Goal: Book appointment/travel/reservation

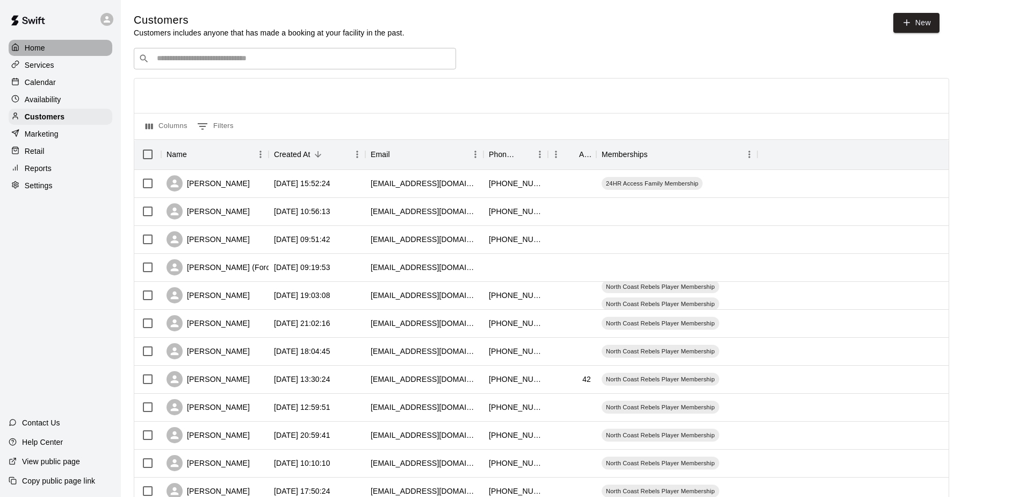
click at [32, 48] on p "Home" at bounding box center [35, 47] width 20 height 11
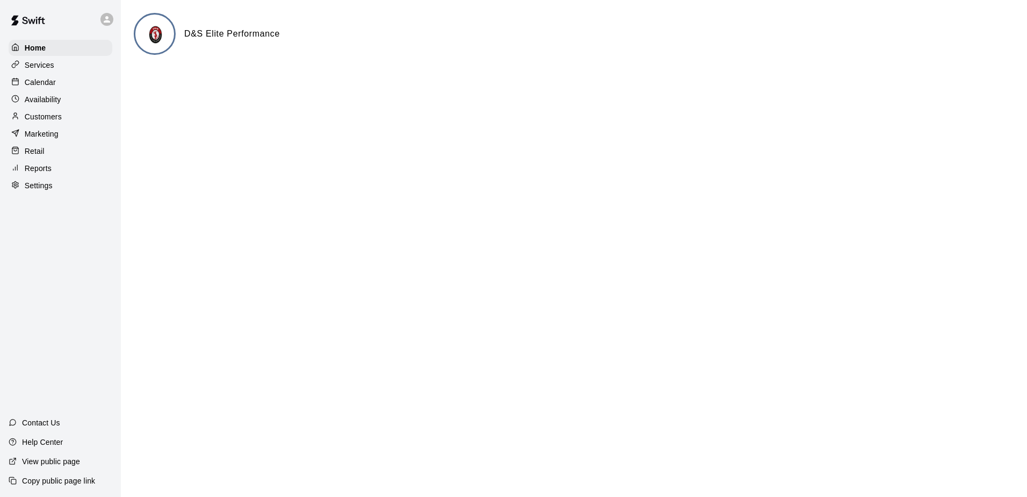
click at [43, 119] on p "Customers" at bounding box center [43, 116] width 37 height 11
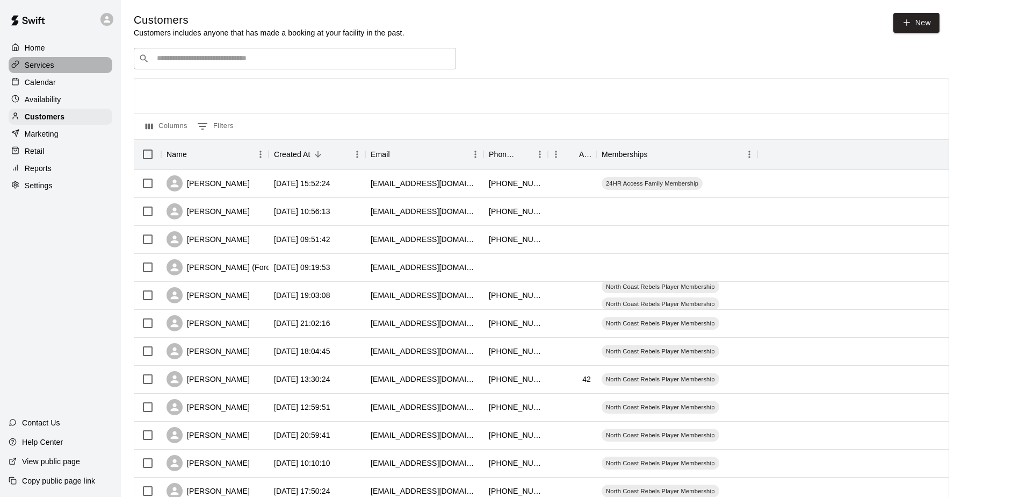
click at [41, 60] on p "Services" at bounding box center [40, 65] width 30 height 11
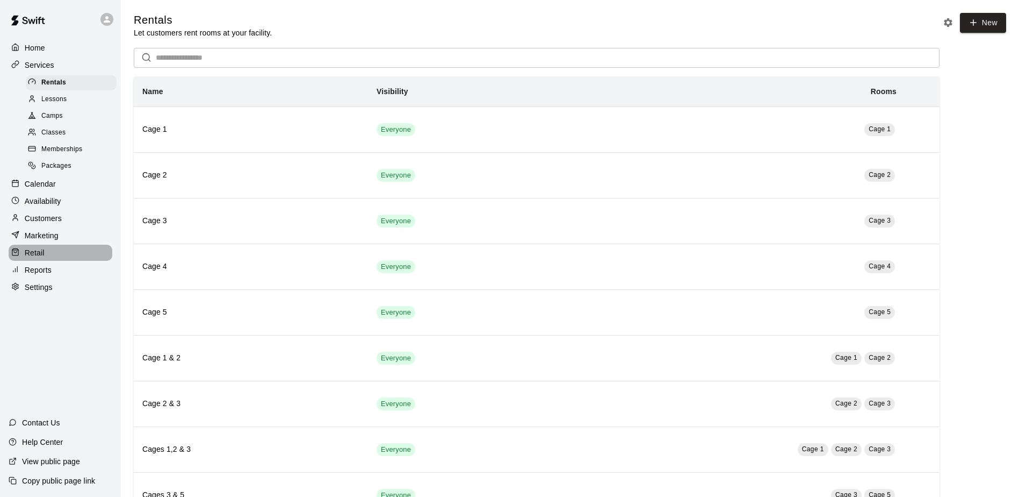
click at [39, 258] on p "Retail" at bounding box center [35, 252] width 20 height 11
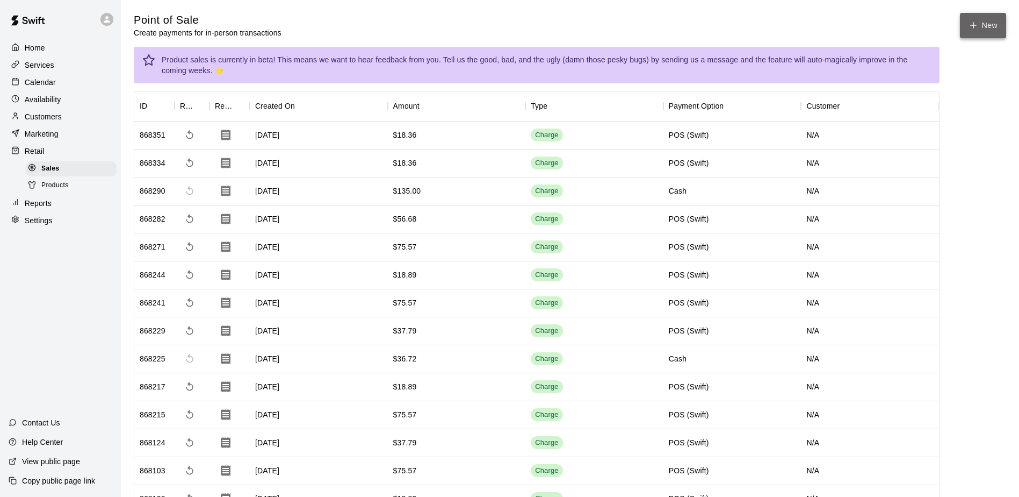
click at [993, 17] on button "New" at bounding box center [983, 25] width 46 height 25
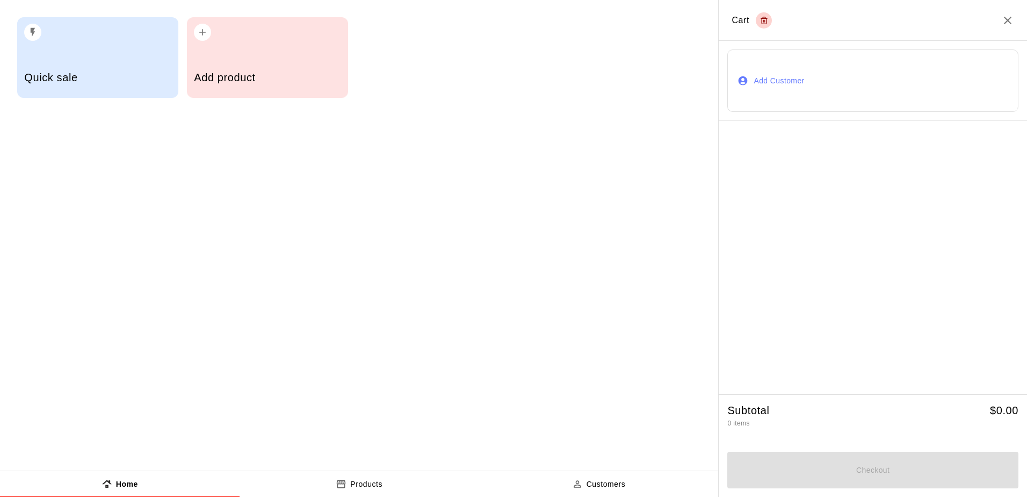
click at [69, 62] on div "Quick sale" at bounding box center [97, 79] width 147 height 38
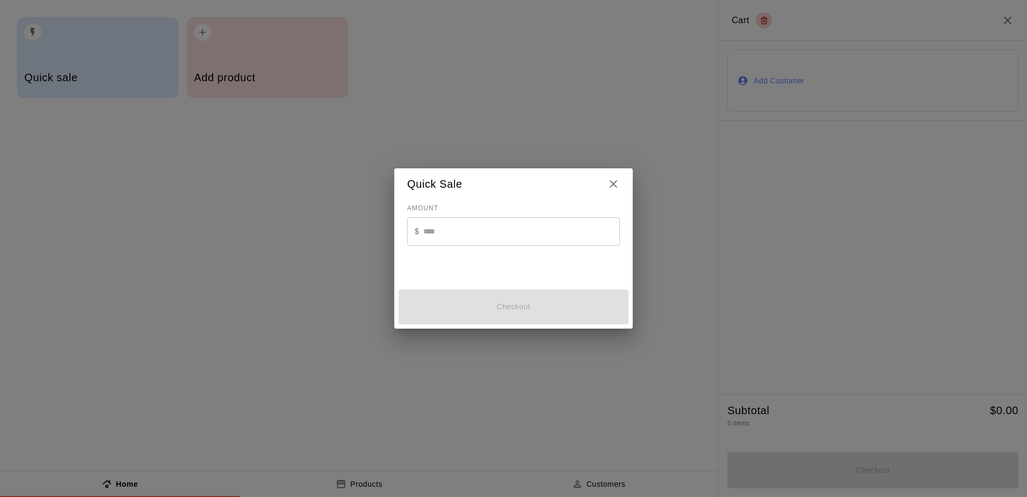
click at [452, 227] on input "text" at bounding box center [521, 231] width 197 height 28
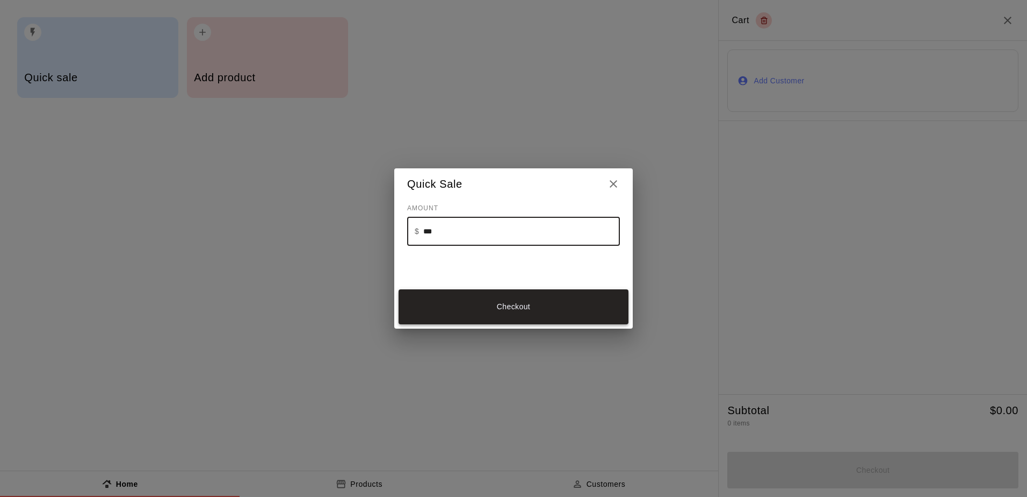
type input "***"
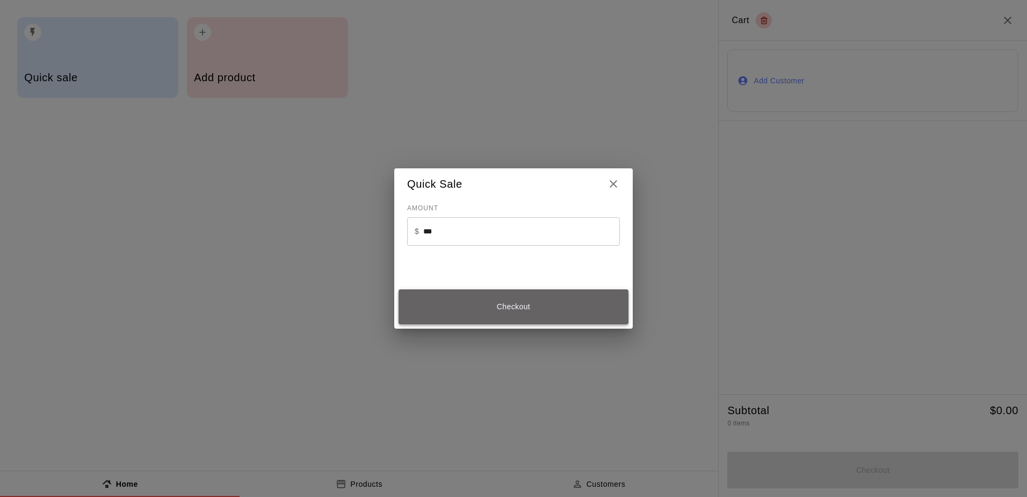
click at [442, 303] on button "Checkout" at bounding box center [514, 306] width 230 height 35
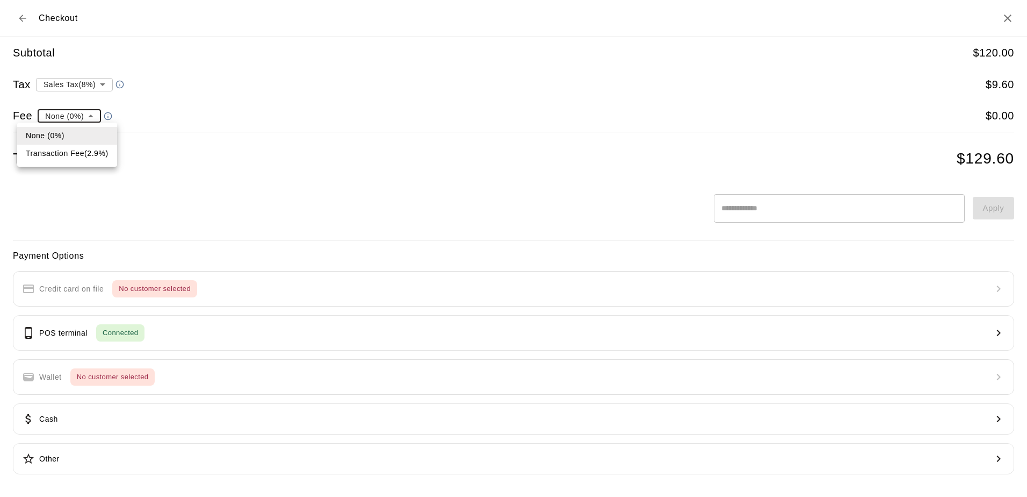
click at [77, 112] on body "Home Services Calendar Availability Customers Marketing Retail Sales Products R…" at bounding box center [513, 342] width 1027 height 684
click at [82, 147] on li "Transaction Fee ( 2.9 % )" at bounding box center [67, 154] width 100 height 18
click at [85, 114] on body "Home Services Calendar Availability Customers Marketing Retail Sales Products R…" at bounding box center [513, 342] width 1027 height 684
click at [100, 137] on li "None (0%)" at bounding box center [91, 136] width 108 height 18
type input "*"
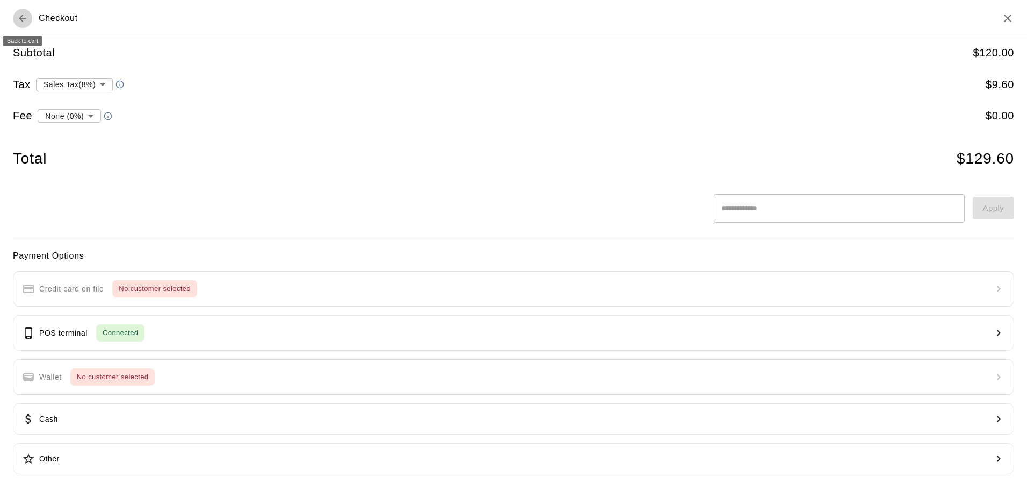
click at [28, 16] on button "Back to cart" at bounding box center [22, 18] width 19 height 19
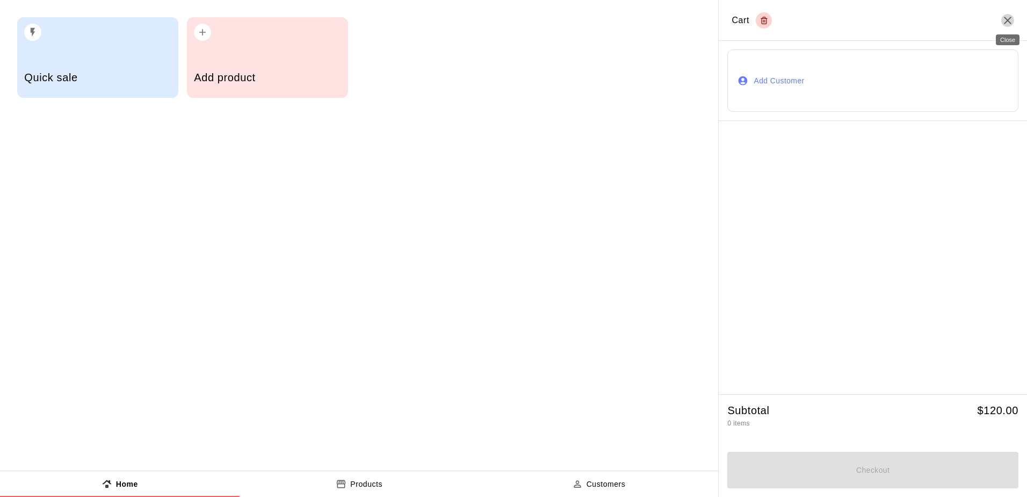
click at [1003, 14] on icon "Close" at bounding box center [1008, 20] width 13 height 13
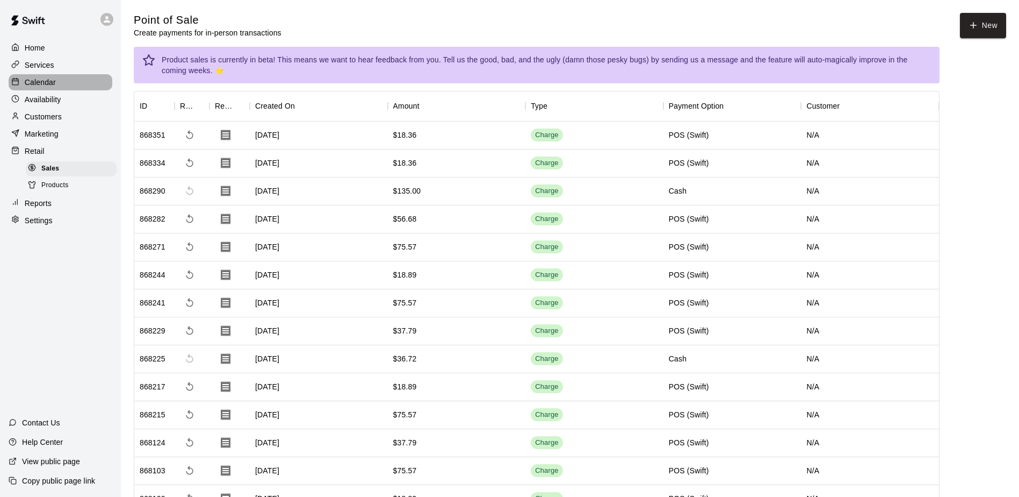
click at [26, 81] on p "Calendar" at bounding box center [40, 82] width 31 height 11
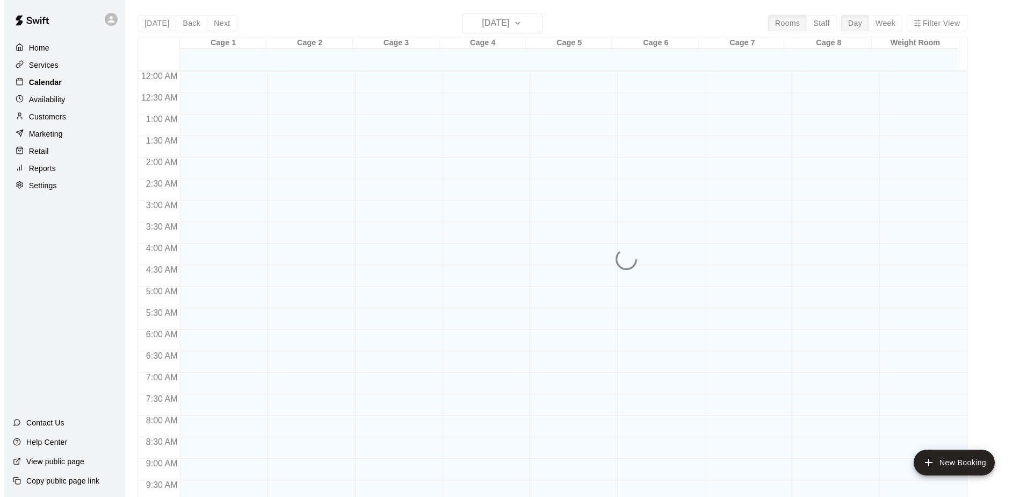
scroll to position [512, 0]
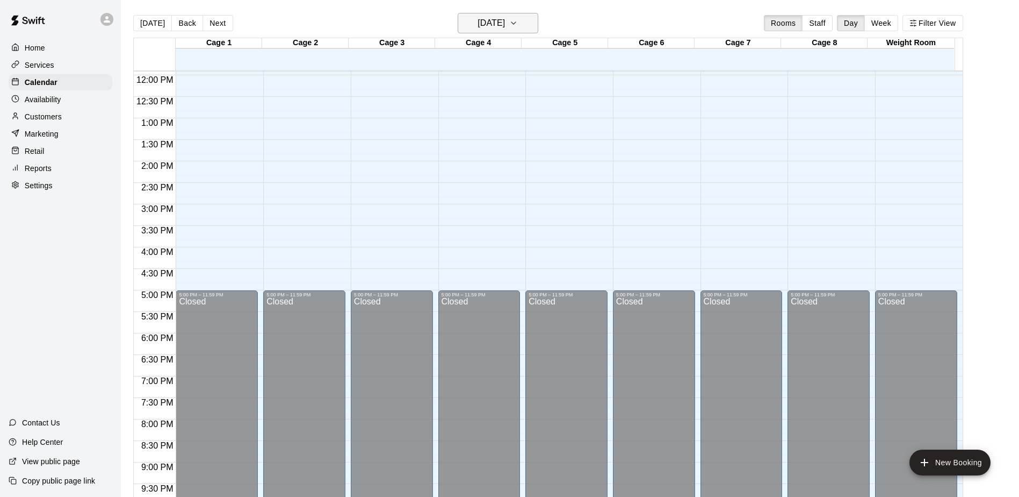
click at [478, 24] on h6 "[DATE]" at bounding box center [491, 23] width 27 height 15
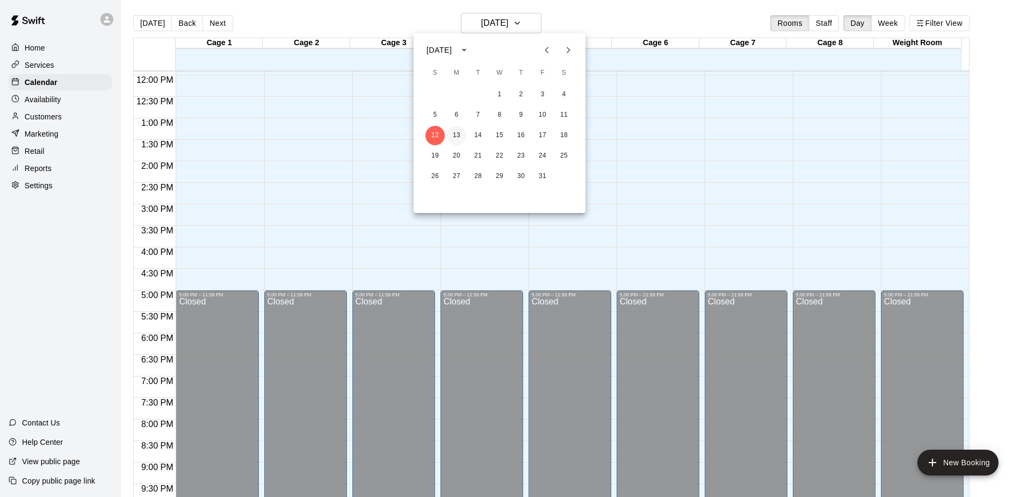
click at [457, 133] on button "13" at bounding box center [456, 135] width 19 height 19
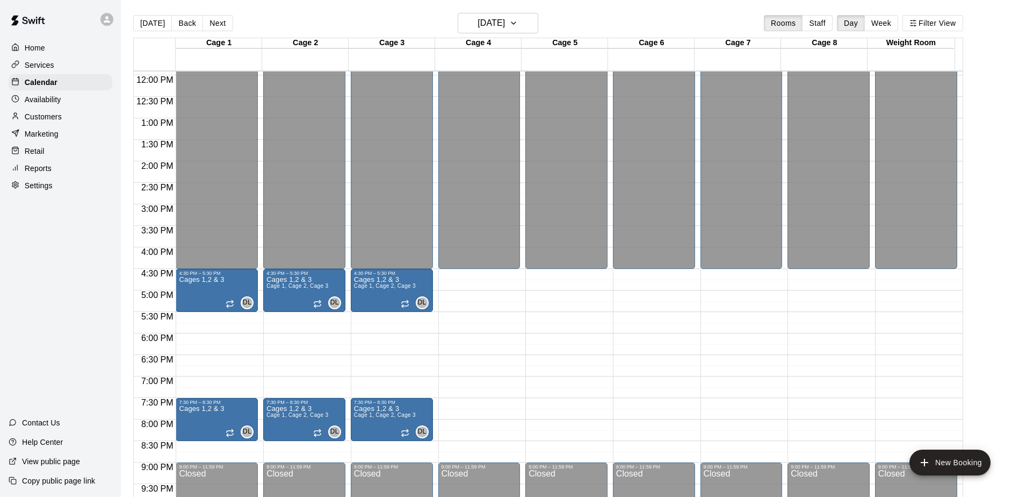
click at [646, 282] on div "12:00 AM – 4:30 PM Closed 9:00 PM – 11:59 PM Closed" at bounding box center [654, 75] width 82 height 1032
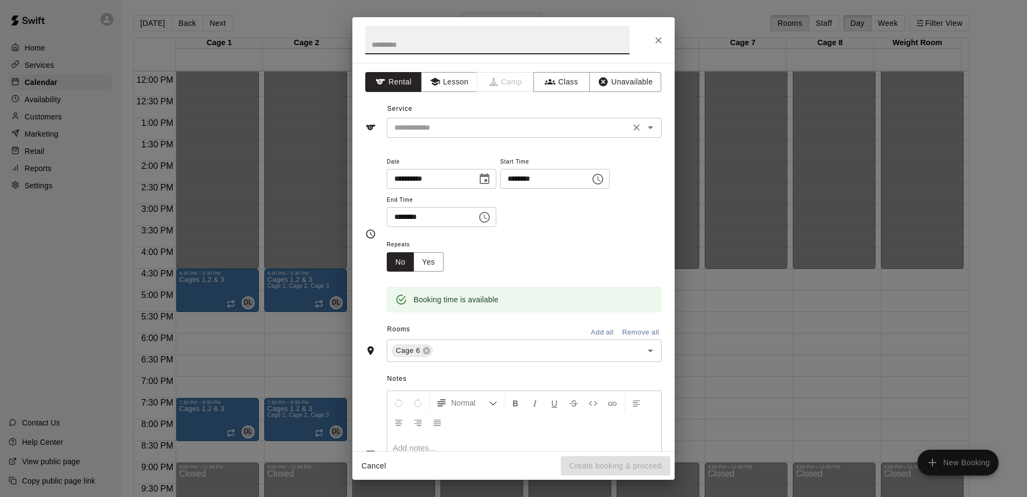
click at [390, 125] on div "​" at bounding box center [524, 128] width 275 height 20
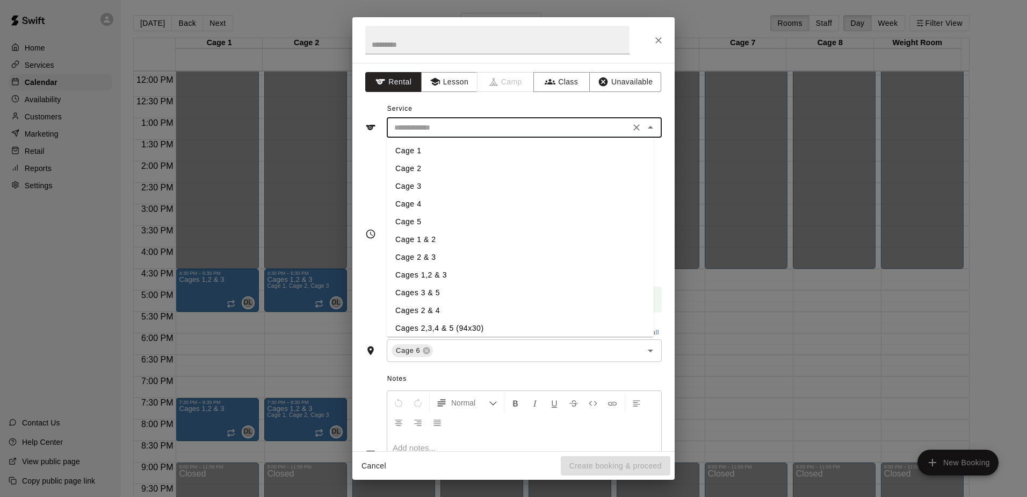
click at [592, 98] on div "**********" at bounding box center [514, 257] width 322 height 388
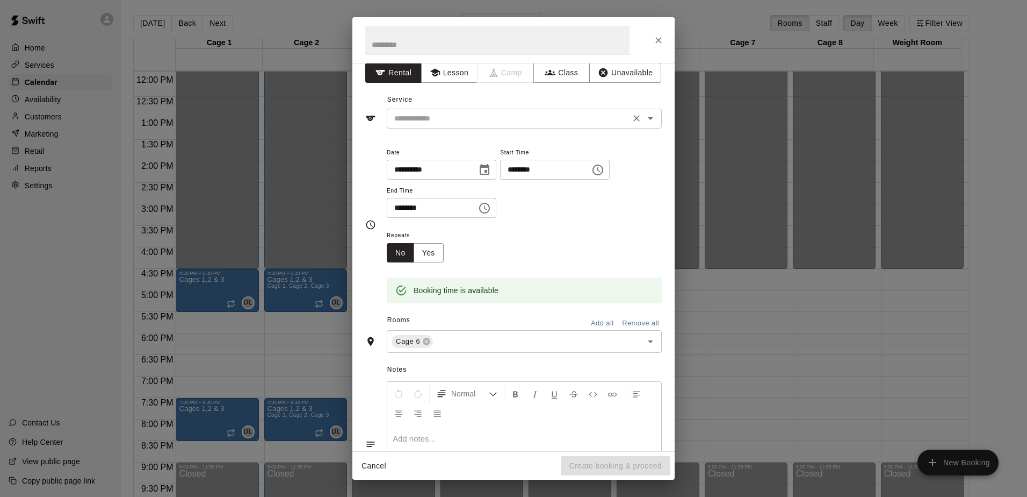
scroll to position [0, 0]
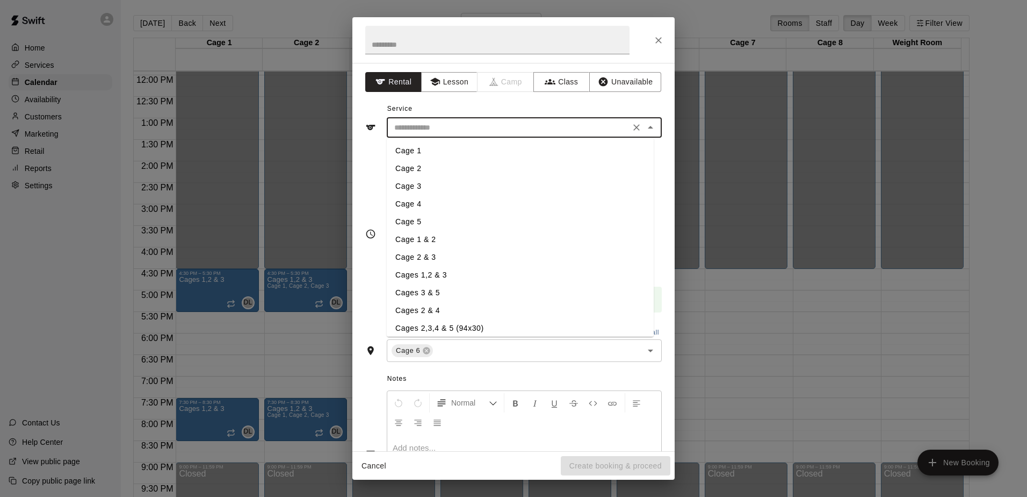
click at [459, 132] on input "text" at bounding box center [508, 127] width 237 height 13
click at [402, 268] on li "Cage 6" at bounding box center [520, 270] width 267 height 18
type input "******"
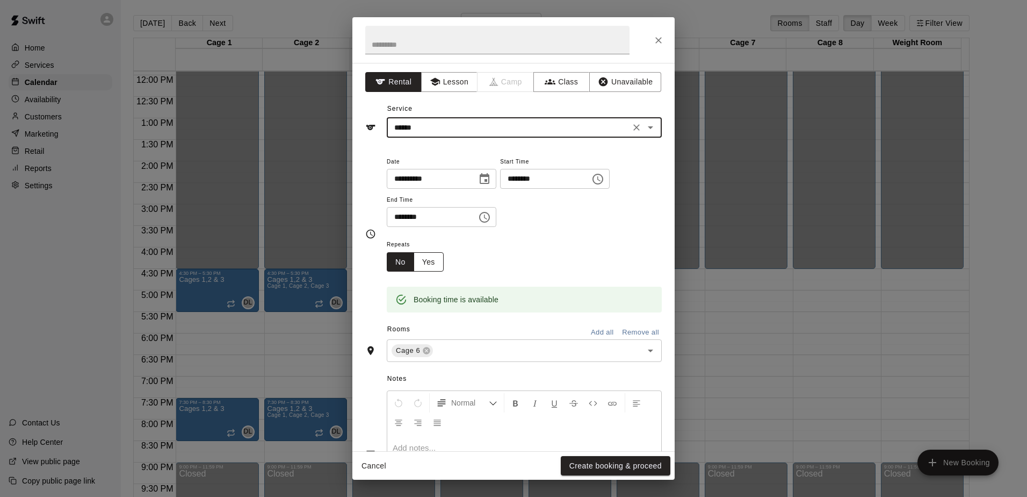
click at [433, 262] on button "Yes" at bounding box center [429, 262] width 30 height 20
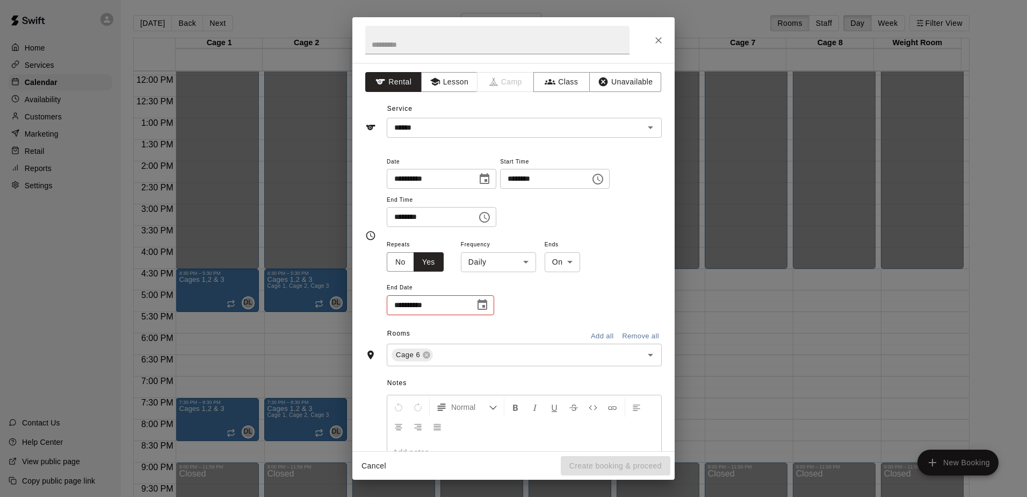
click at [489, 304] on button "Choose date" at bounding box center [482, 304] width 21 height 21
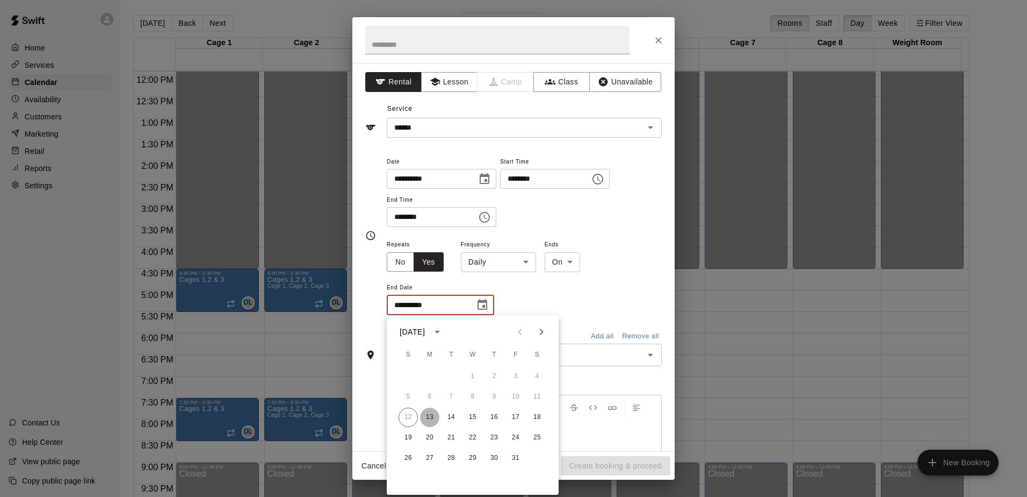
click at [436, 420] on button "13" at bounding box center [429, 416] width 19 height 19
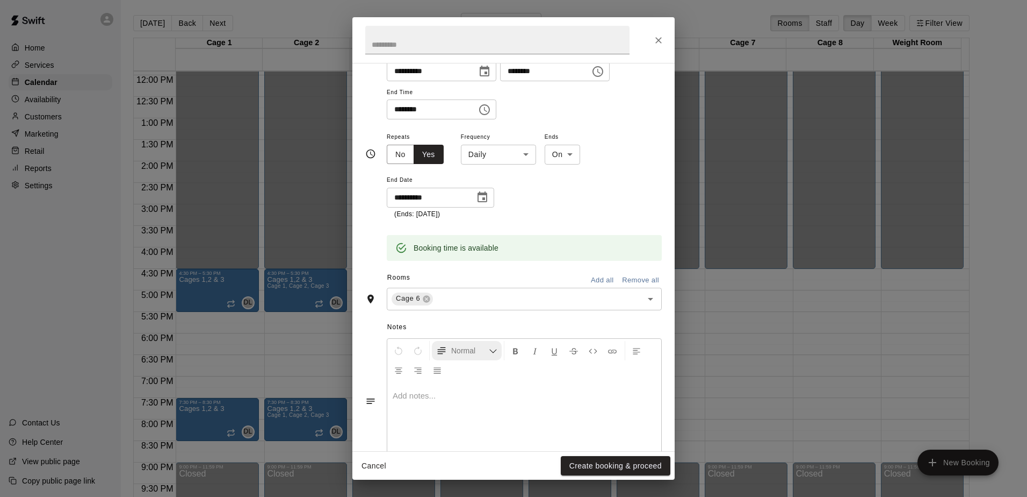
scroll to position [140, 0]
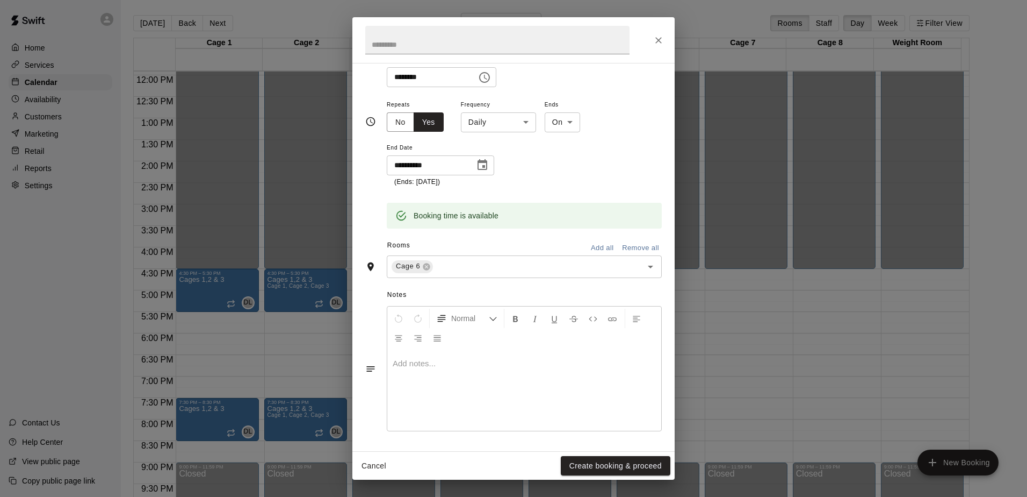
click at [479, 162] on icon "Choose date, selected date is Oct 13, 2025" at bounding box center [483, 164] width 10 height 11
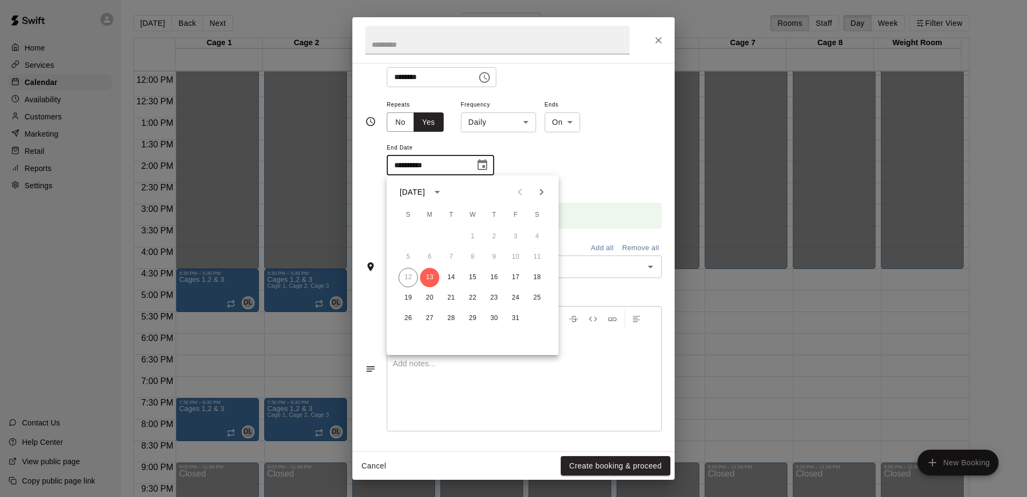
click at [537, 190] on icon "Next month" at bounding box center [541, 191] width 13 height 13
click at [434, 265] on button "3" at bounding box center [429, 256] width 19 height 19
type input "**********"
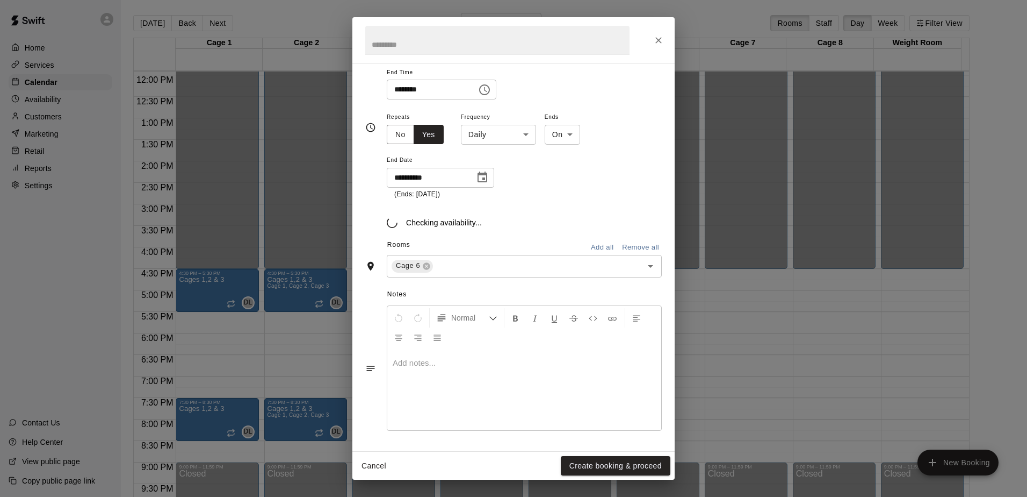
scroll to position [134, 0]
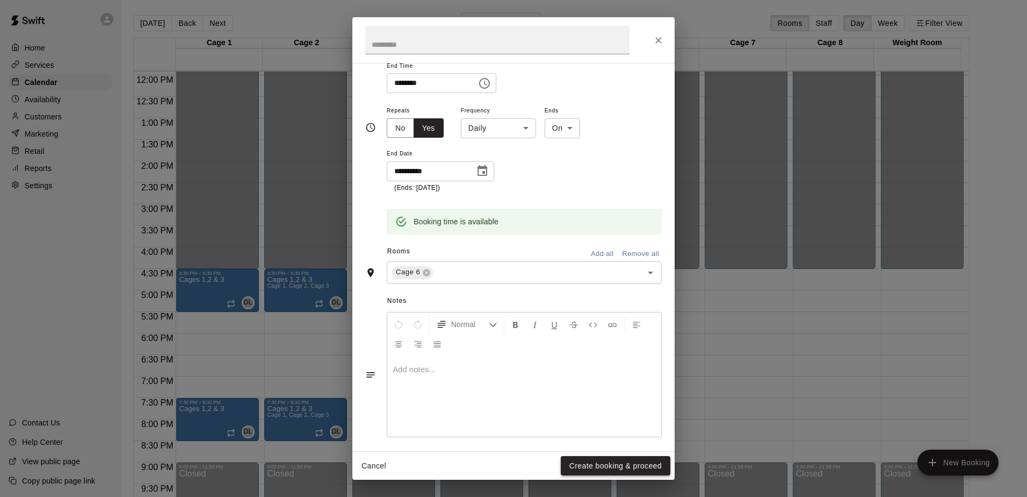
click at [606, 456] on button "Create booking & proceed" at bounding box center [616, 466] width 110 height 20
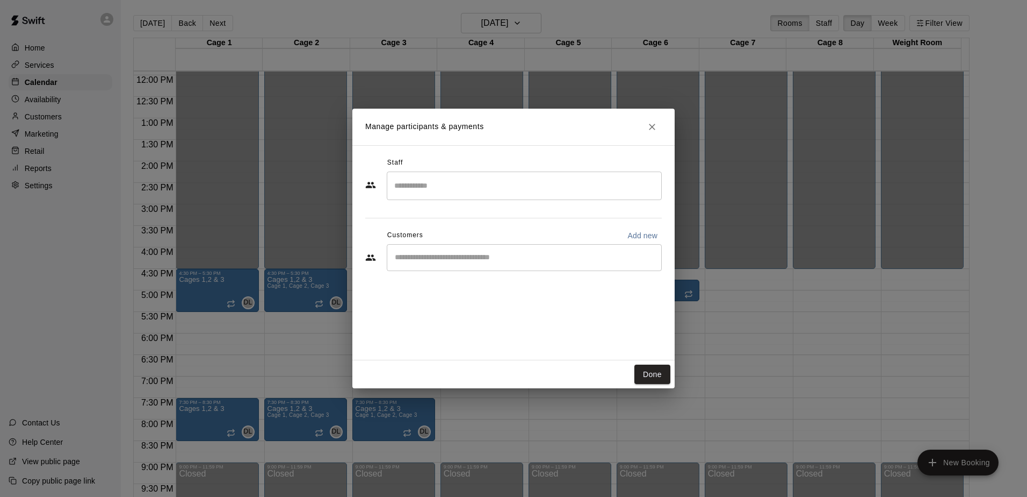
click at [516, 254] on input "Start typing to search customers..." at bounding box center [524, 257] width 265 height 11
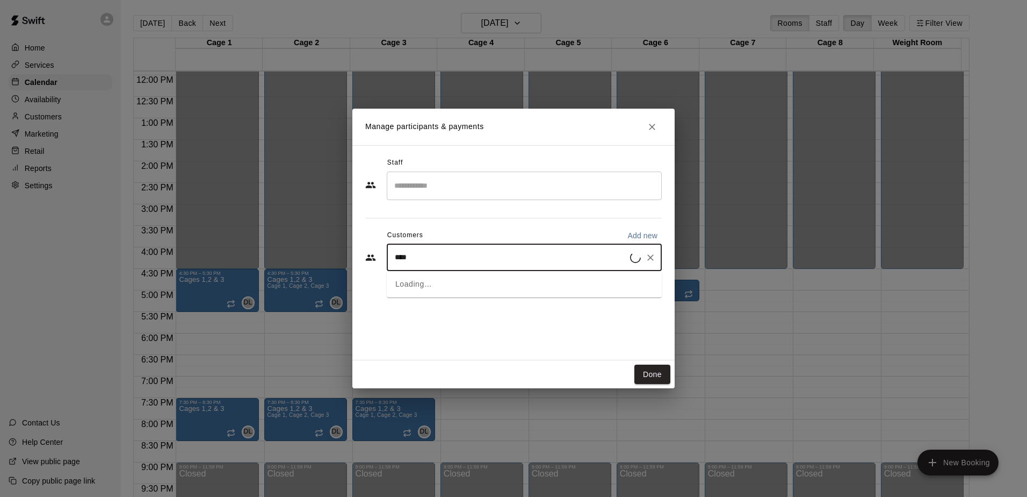
type input "*****"
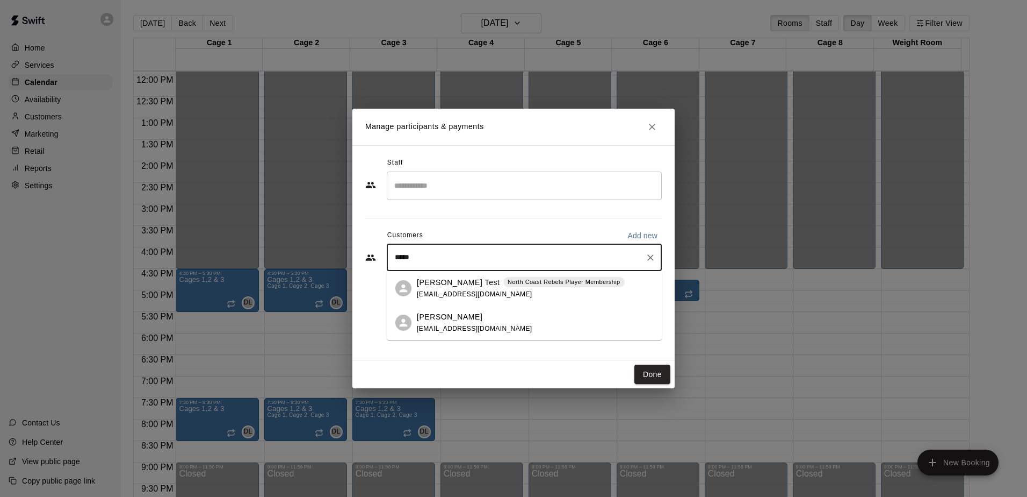
click at [430, 330] on span "[EMAIL_ADDRESS][DOMAIN_NAME]" at bounding box center [475, 329] width 116 height 8
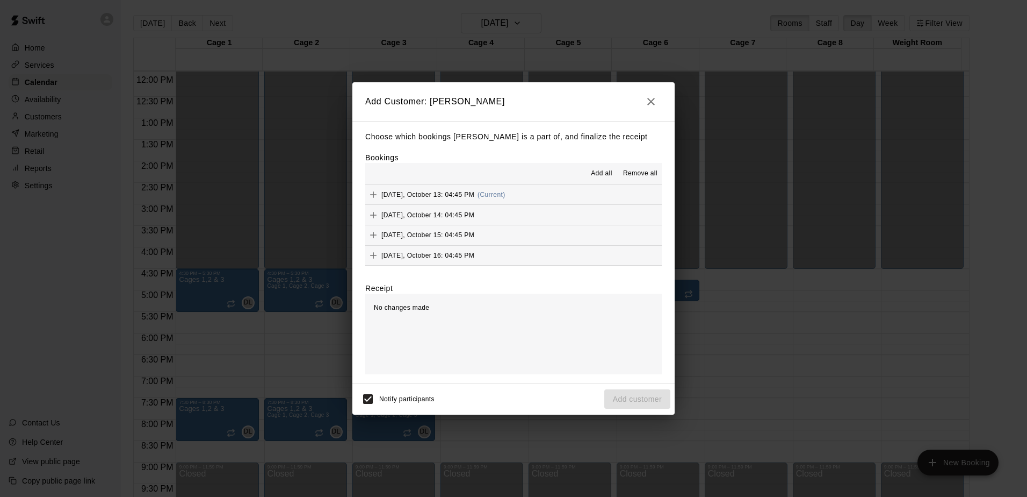
click at [593, 171] on span "Add all" at bounding box center [601, 173] width 21 height 11
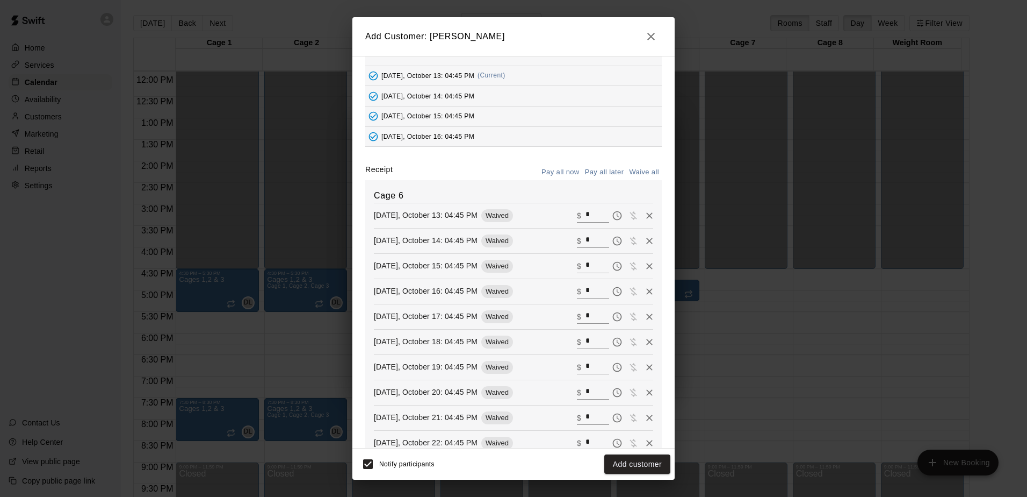
scroll to position [0, 0]
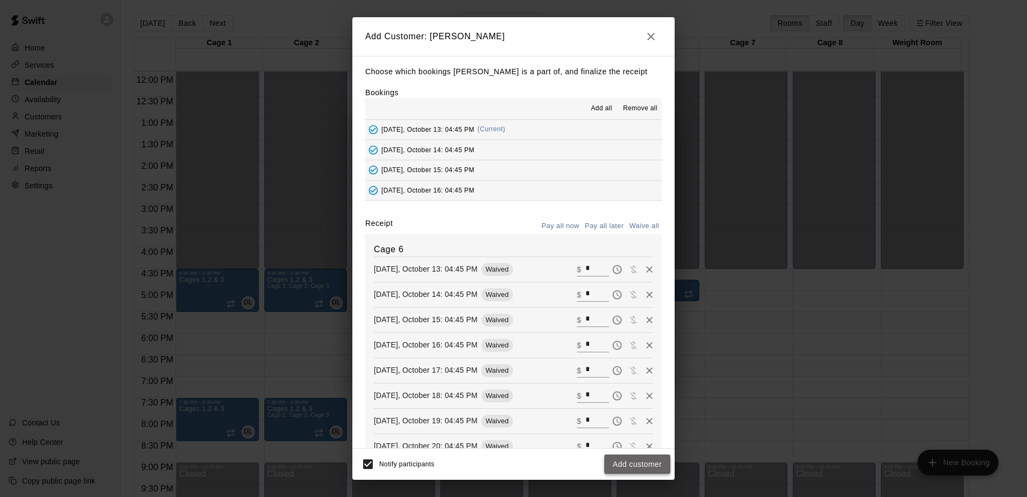
click at [624, 457] on button "Add customer" at bounding box center [638, 464] width 66 height 20
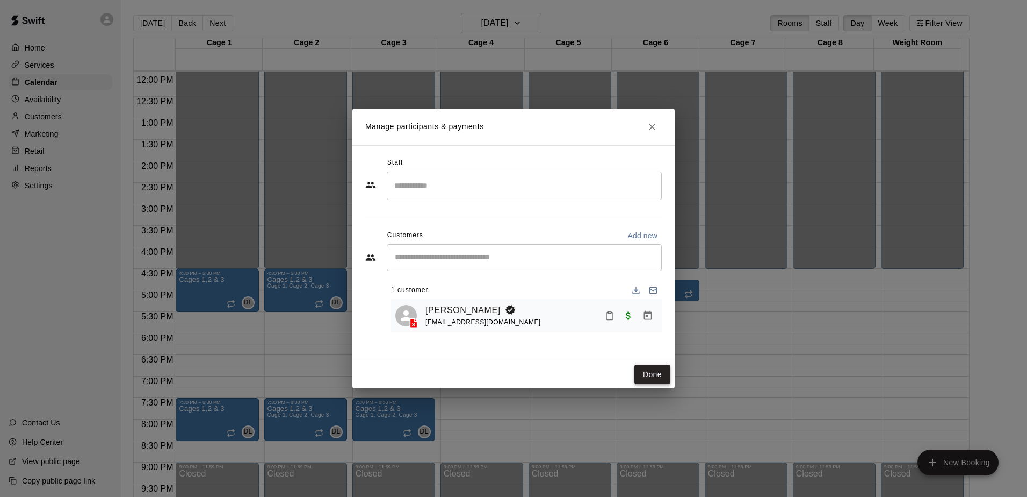
click at [645, 375] on button "Done" at bounding box center [653, 374] width 36 height 20
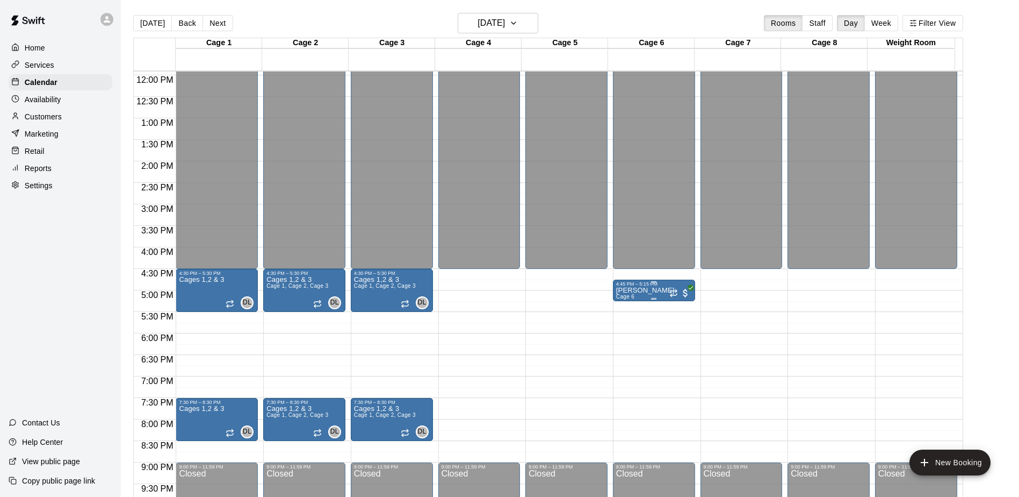
click at [633, 290] on p "[PERSON_NAME]" at bounding box center [645, 290] width 59 height 0
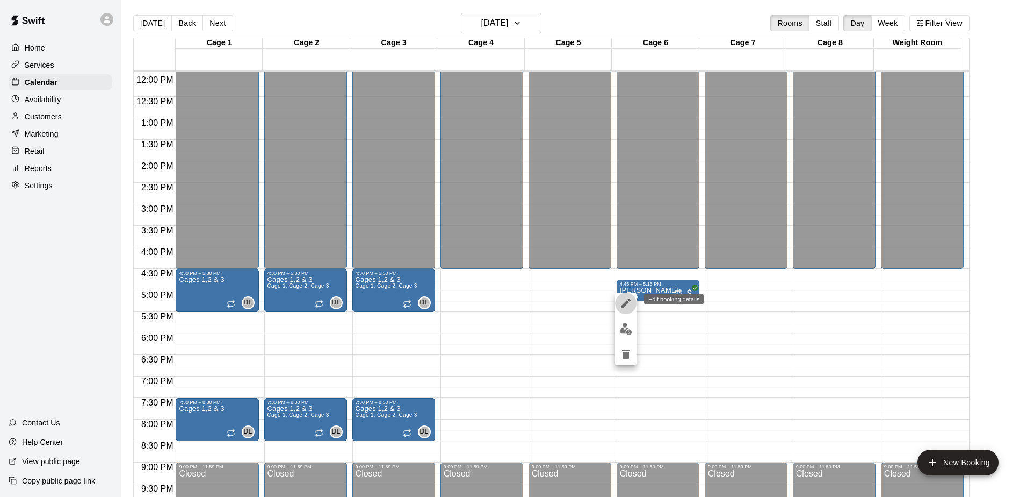
click at [623, 306] on icon "edit" at bounding box center [626, 303] width 10 height 10
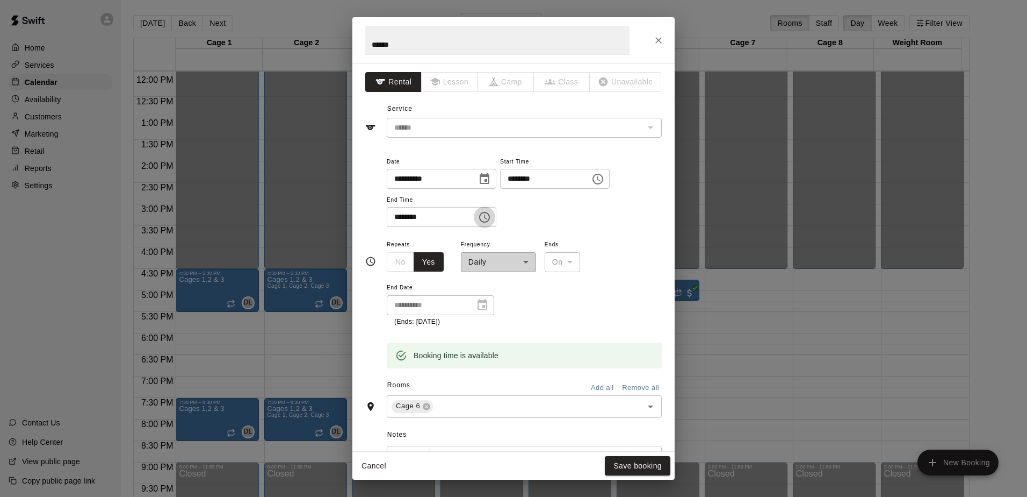
click at [488, 215] on icon "Choose time, selected time is 5:15 PM" at bounding box center [484, 217] width 13 height 13
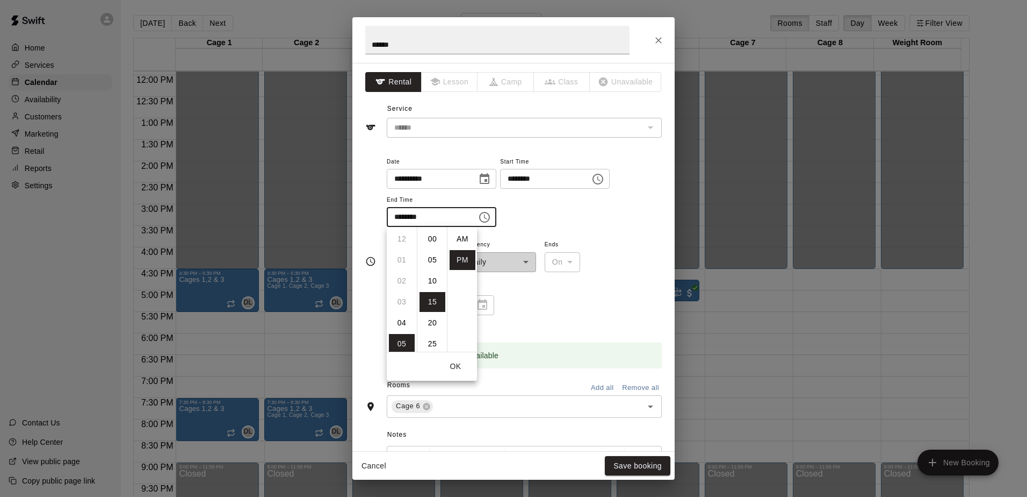
scroll to position [19, 0]
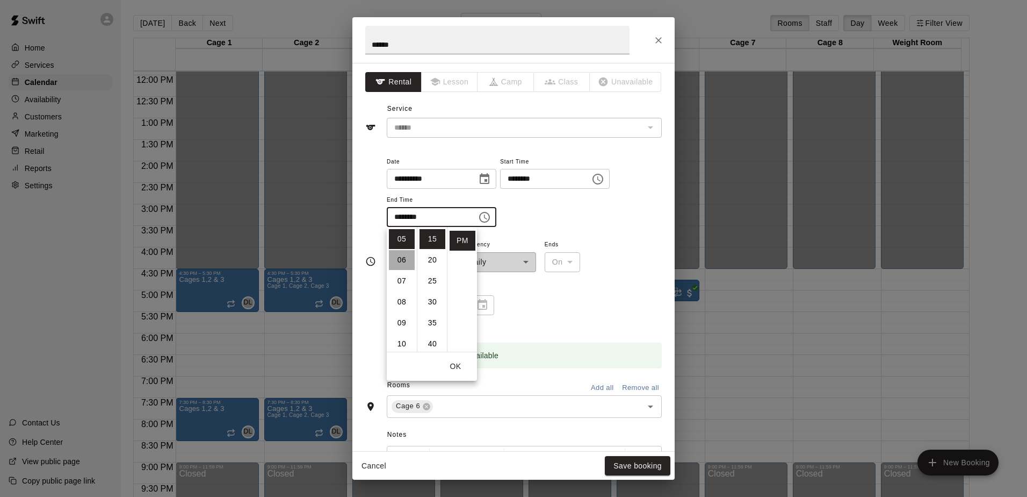
click at [400, 265] on li "06" at bounding box center [402, 260] width 26 height 20
type input "********"
click at [575, 214] on div "**********" at bounding box center [524, 191] width 275 height 73
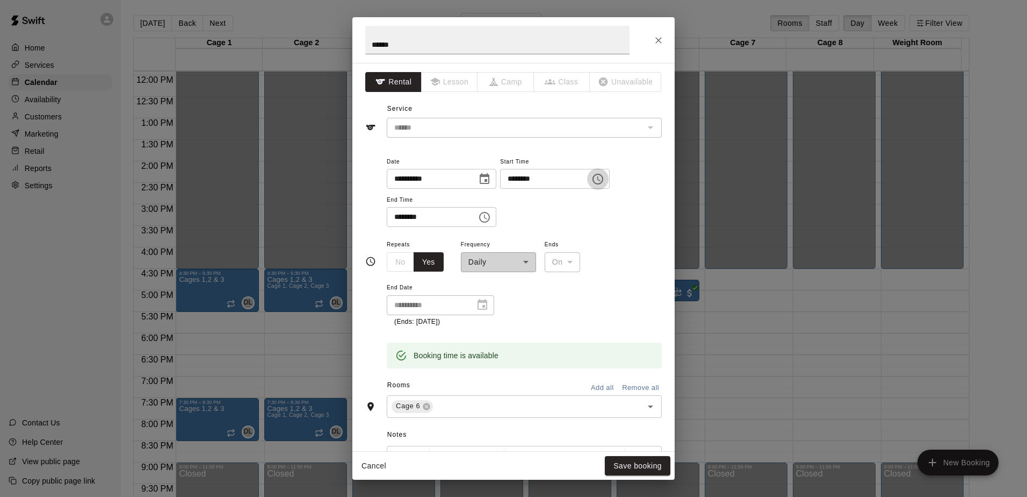
click at [605, 184] on icon "Choose time, selected time is 4:45 PM" at bounding box center [598, 178] width 13 height 13
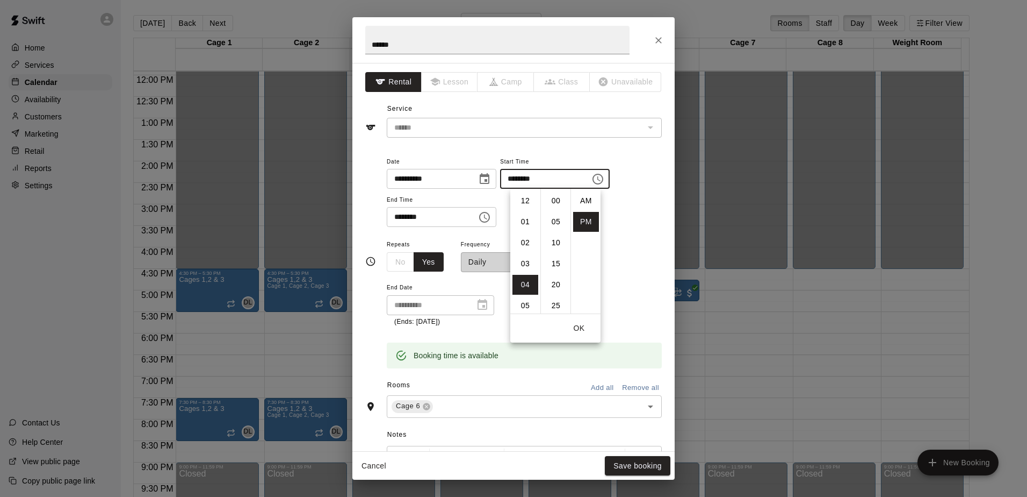
scroll to position [19, 0]
click at [517, 244] on li "06" at bounding box center [526, 243] width 26 height 20
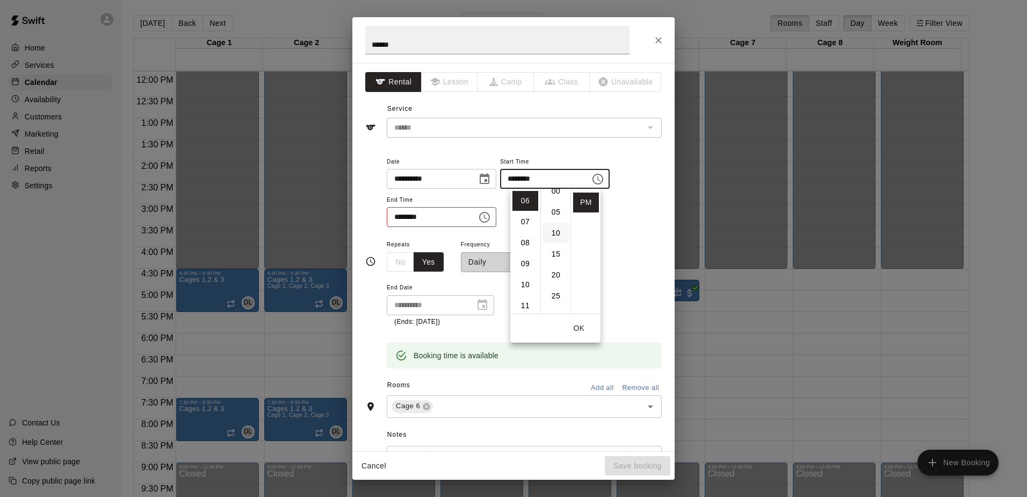
scroll to position [0, 0]
click at [552, 196] on li "00" at bounding box center [556, 201] width 26 height 20
type input "********"
click at [574, 330] on button "OK" at bounding box center [579, 328] width 34 height 20
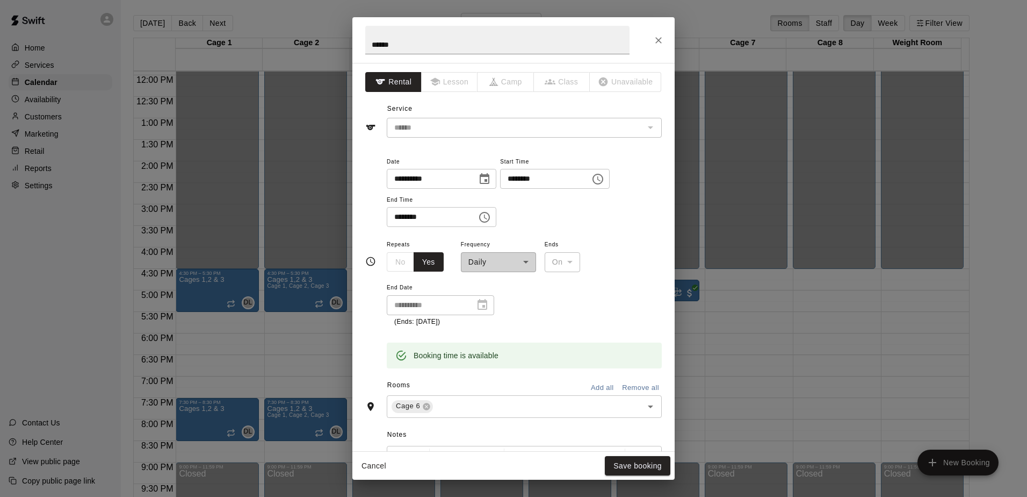
click at [501, 231] on div "**********" at bounding box center [524, 196] width 275 height 83
click at [491, 217] on icon "Choose time, selected time is 6:15 PM" at bounding box center [484, 217] width 13 height 13
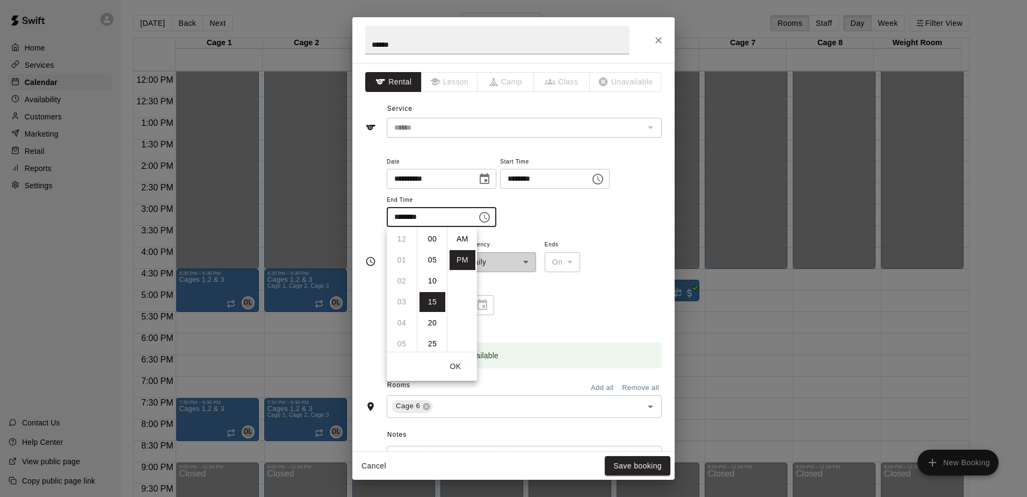
scroll to position [19, 0]
click at [403, 260] on li "07" at bounding box center [402, 260] width 26 height 20
click at [432, 233] on li "00" at bounding box center [433, 239] width 26 height 20
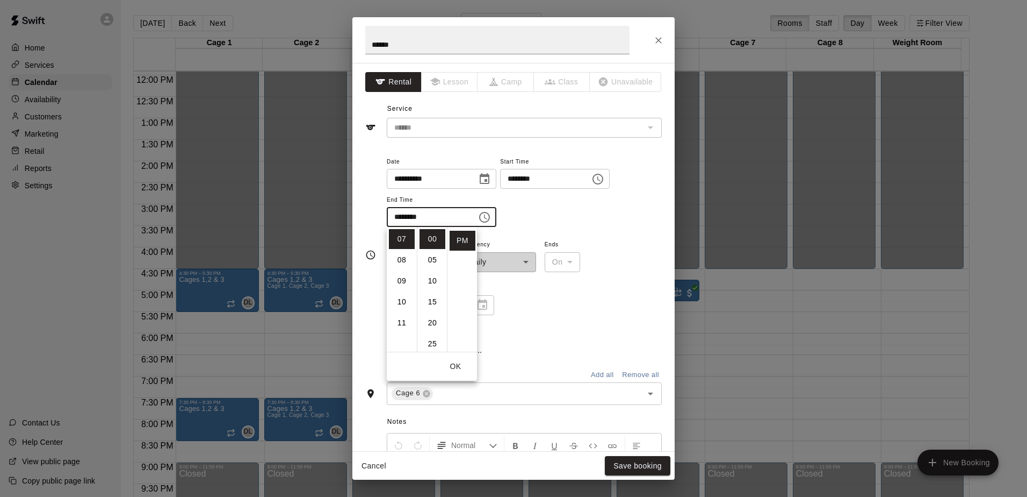
type input "********"
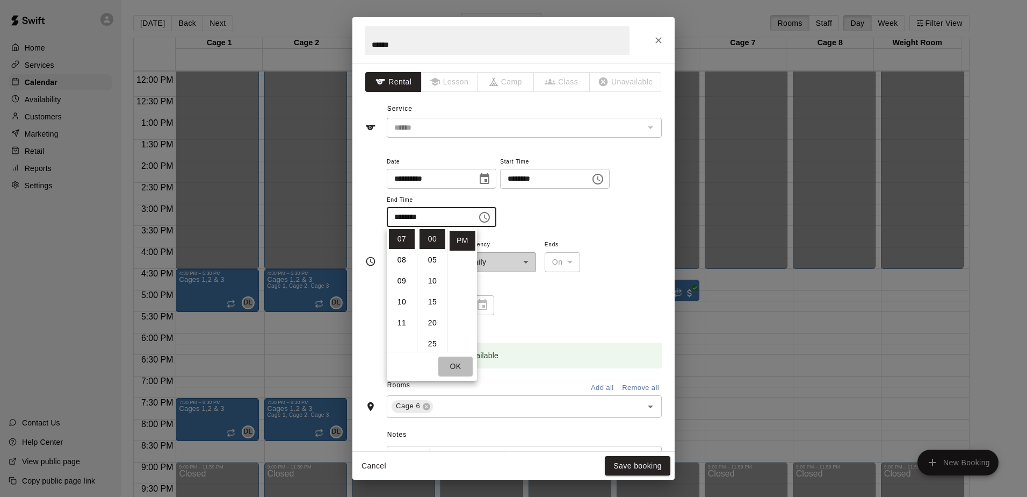
click at [451, 364] on button "OK" at bounding box center [455, 366] width 34 height 20
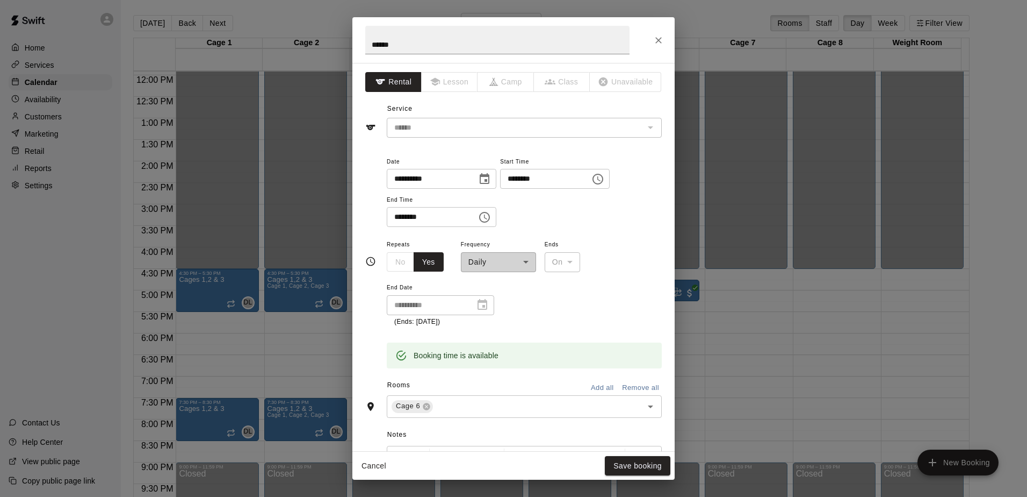
click at [495, 263] on div "**********" at bounding box center [498, 255] width 75 height 34
click at [519, 263] on div "**********" at bounding box center [498, 255] width 75 height 34
click at [526, 258] on div "**********" at bounding box center [498, 255] width 75 height 34
click at [520, 269] on div "**********" at bounding box center [498, 255] width 75 height 34
click at [478, 261] on div "**********" at bounding box center [498, 255] width 75 height 34
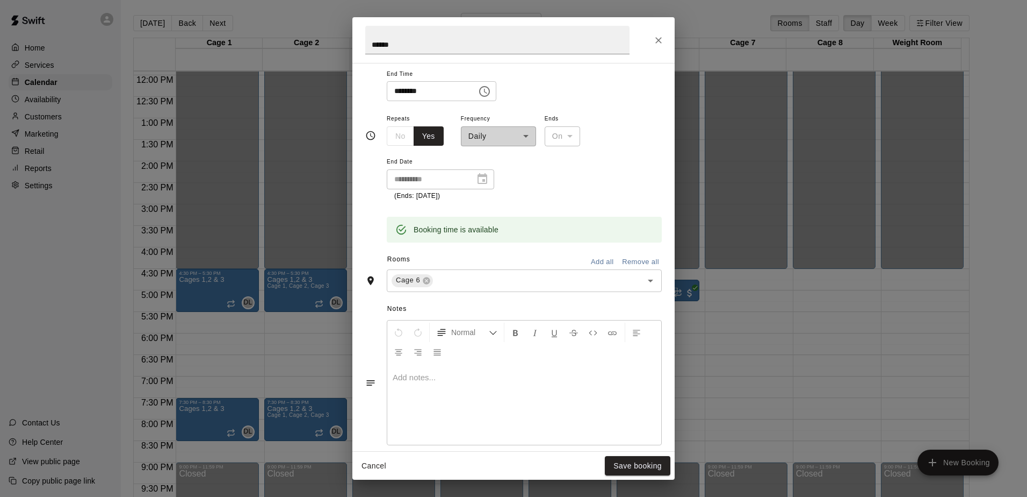
scroll to position [107, 0]
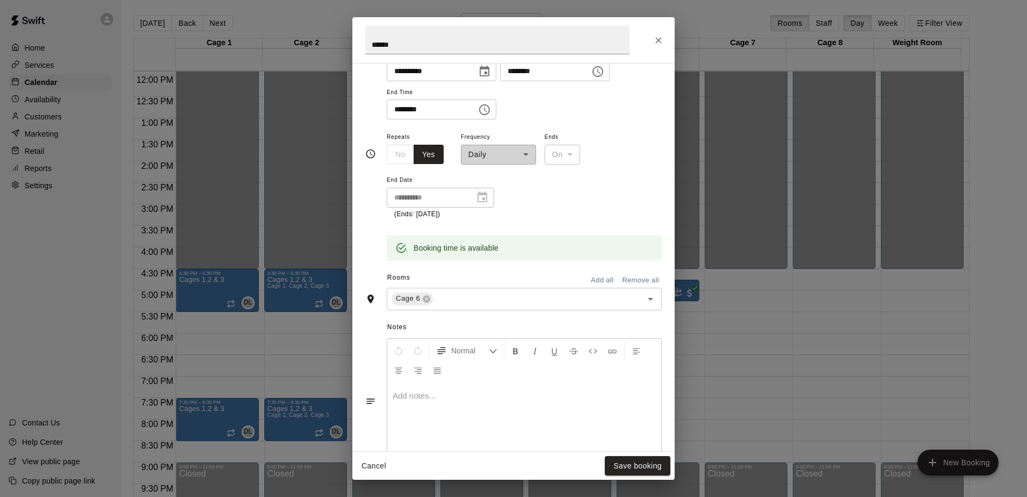
click at [523, 155] on div "**********" at bounding box center [498, 147] width 75 height 34
click at [574, 152] on div "On" at bounding box center [562, 155] width 35 height 20
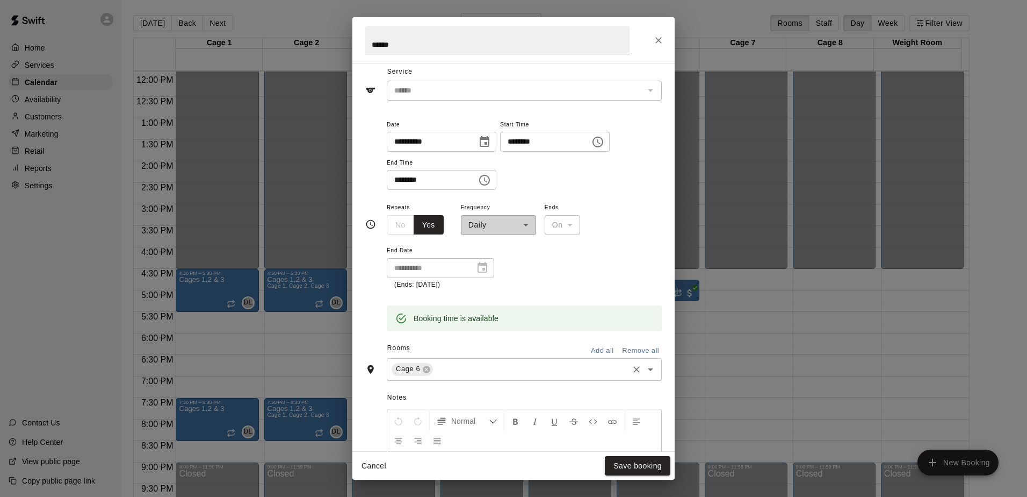
scroll to position [0, 0]
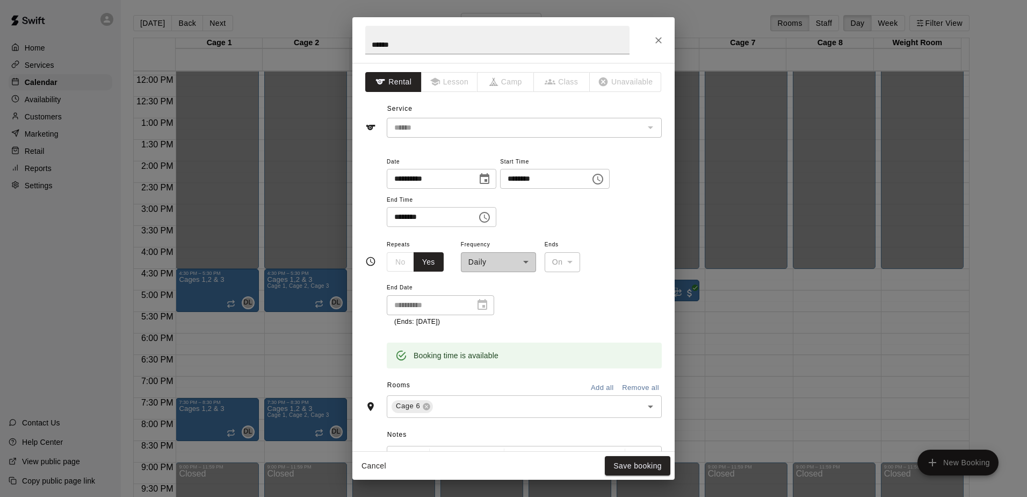
click at [659, 40] on icon "Close" at bounding box center [659, 40] width 6 height 6
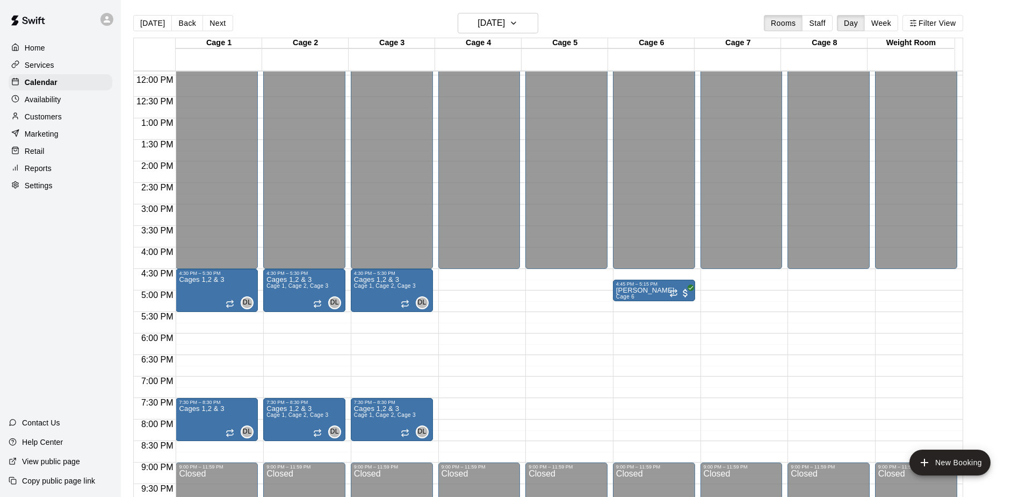
drag, startPoint x: 627, startPoint y: 289, endPoint x: 628, endPoint y: 323, distance: 34.9
click at [628, 352] on div "12:00 AM – 4:30 PM Closed 4:45 PM – 5:15 PM [PERSON_NAME] 6 9:00 PM – 11:59 PM …" at bounding box center [654, 75] width 82 height 1032
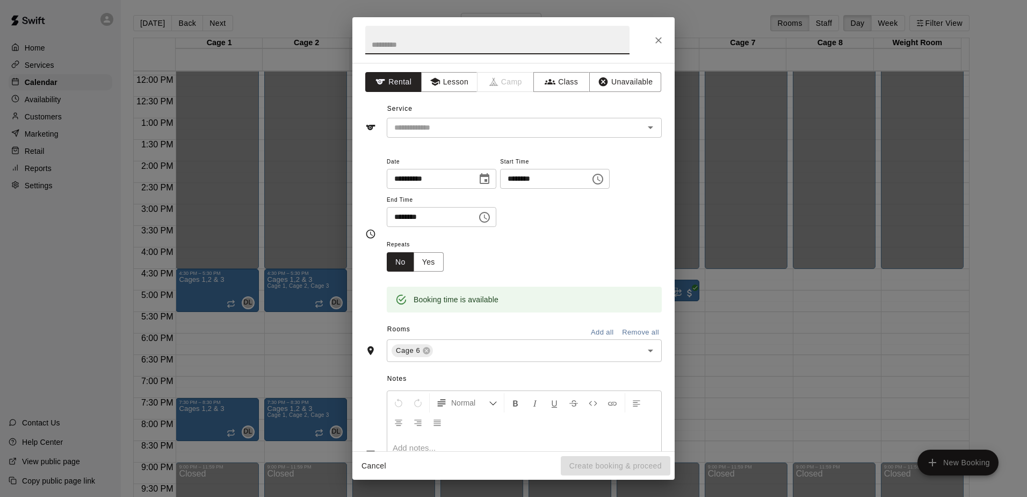
click at [659, 42] on icon "Close" at bounding box center [658, 40] width 11 height 11
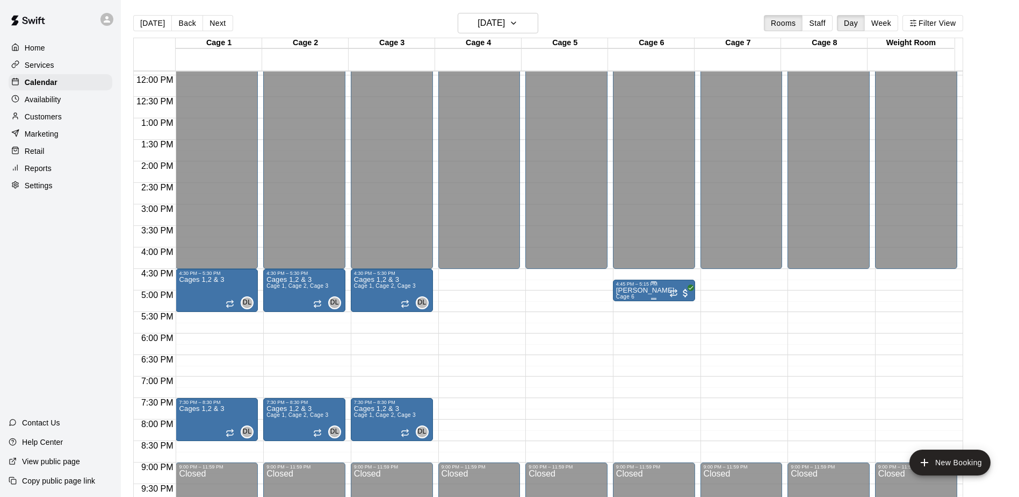
click at [644, 290] on p "[PERSON_NAME]" at bounding box center [645, 290] width 59 height 0
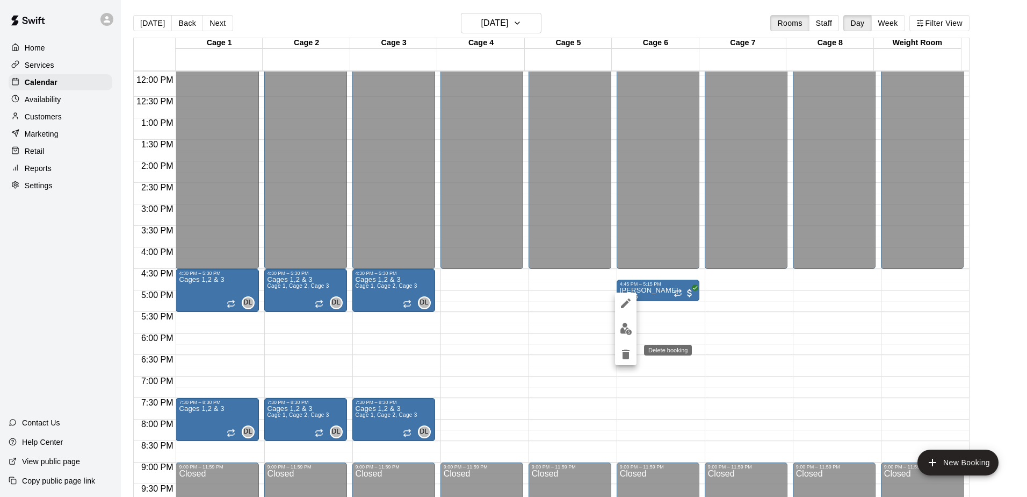
click at [627, 354] on icon "delete" at bounding box center [626, 354] width 8 height 10
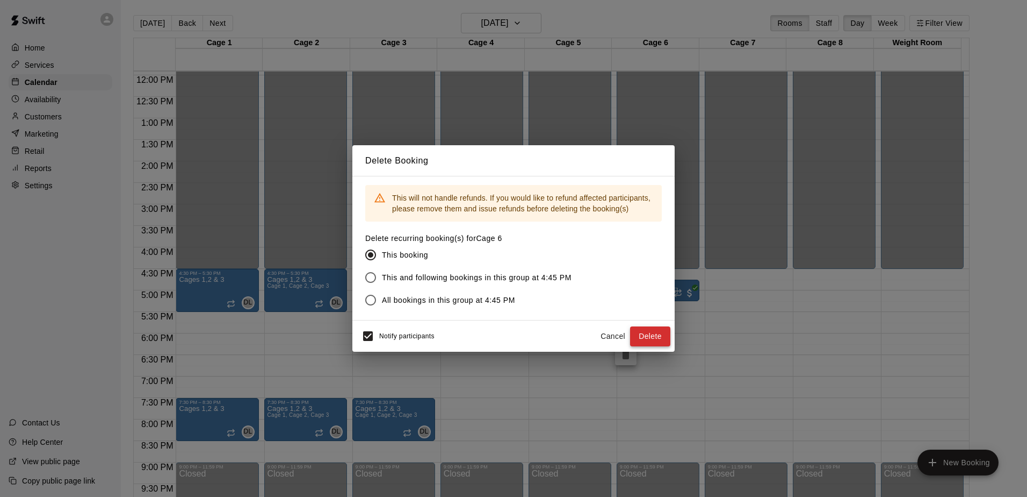
click at [650, 335] on button "Delete" at bounding box center [650, 336] width 40 height 20
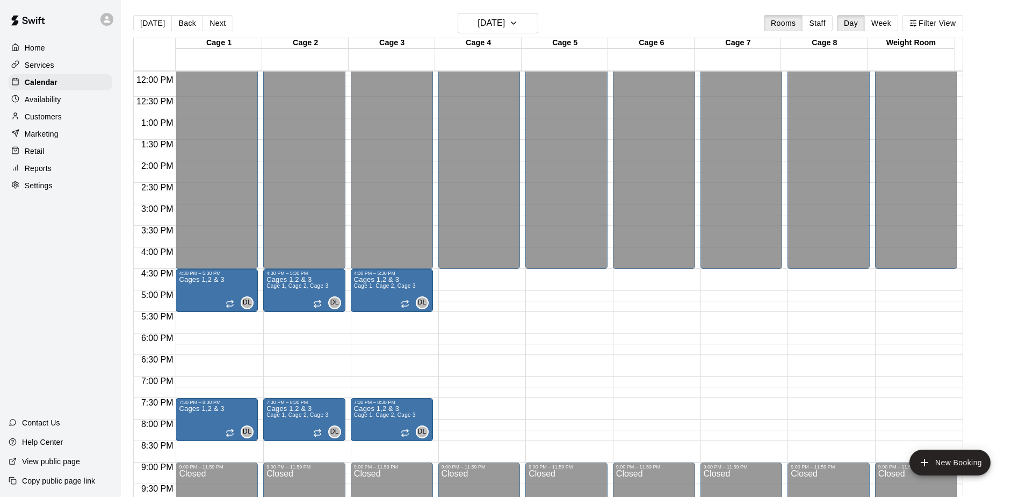
click at [624, 279] on div "12:00 AM – 4:30 PM Closed 9:00 PM – 11:59 PM Closed" at bounding box center [654, 75] width 82 height 1032
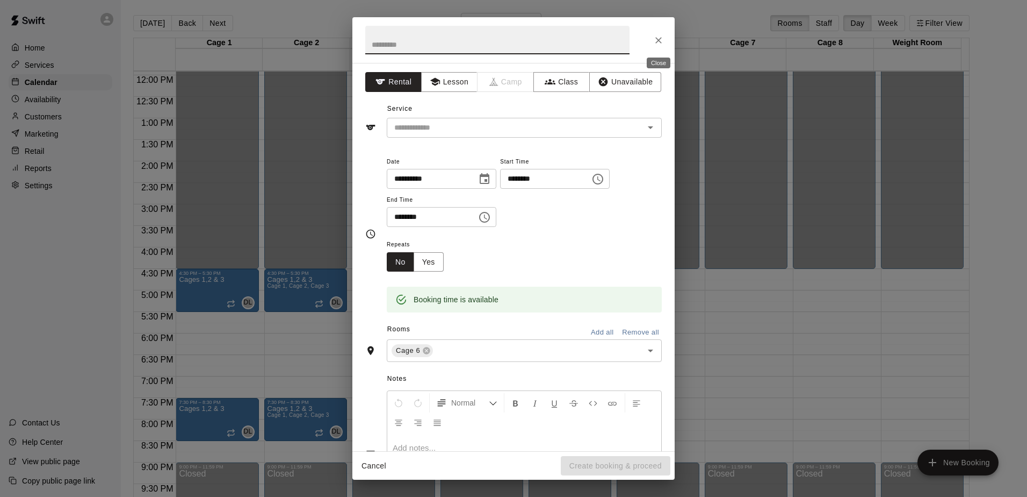
click at [652, 35] on button "Close" at bounding box center [658, 40] width 19 height 19
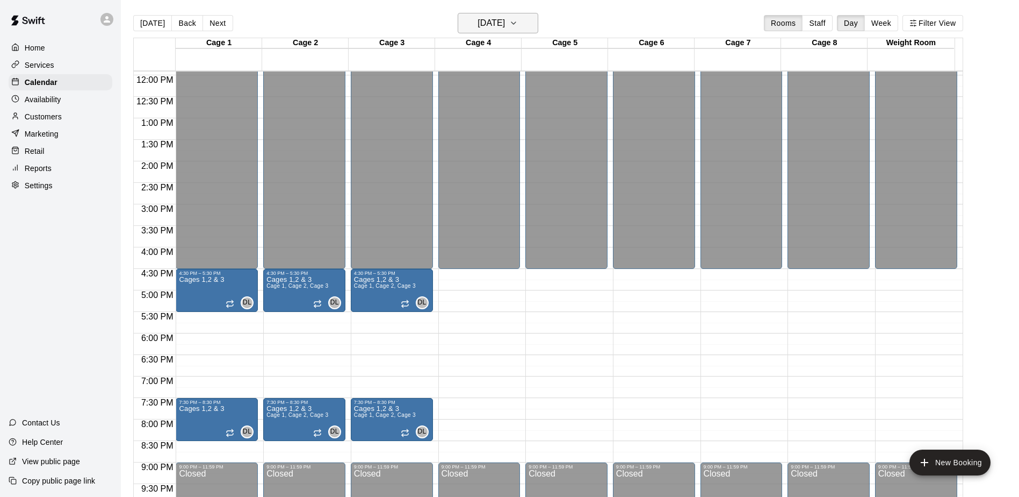
click at [478, 30] on h6 "[DATE]" at bounding box center [491, 23] width 27 height 15
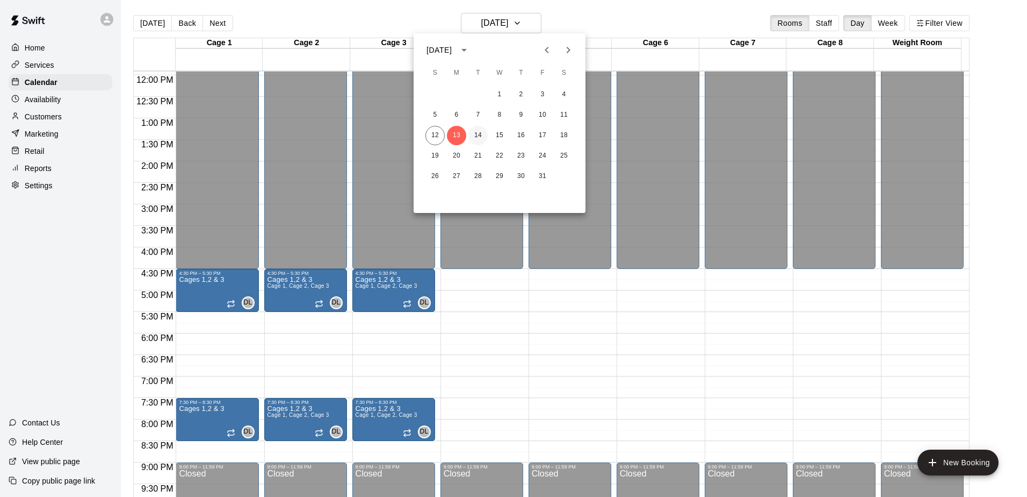
click at [472, 133] on button "14" at bounding box center [478, 135] width 19 height 19
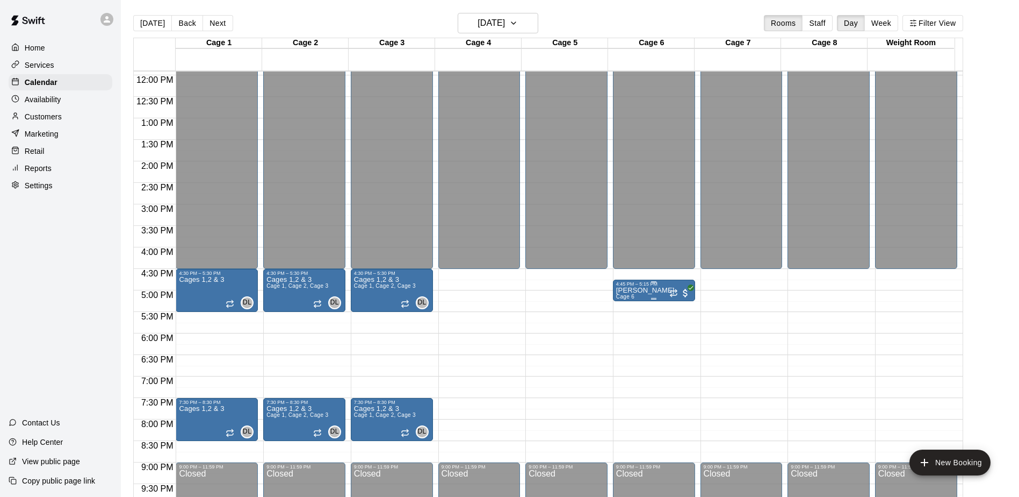
click at [652, 290] on p "[PERSON_NAME]" at bounding box center [645, 290] width 59 height 0
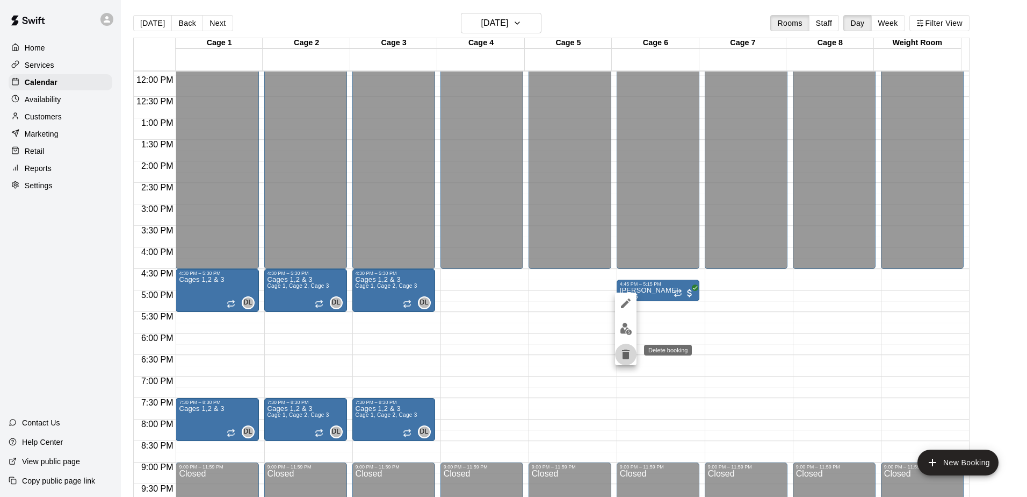
click at [626, 351] on icon "delete" at bounding box center [626, 354] width 8 height 10
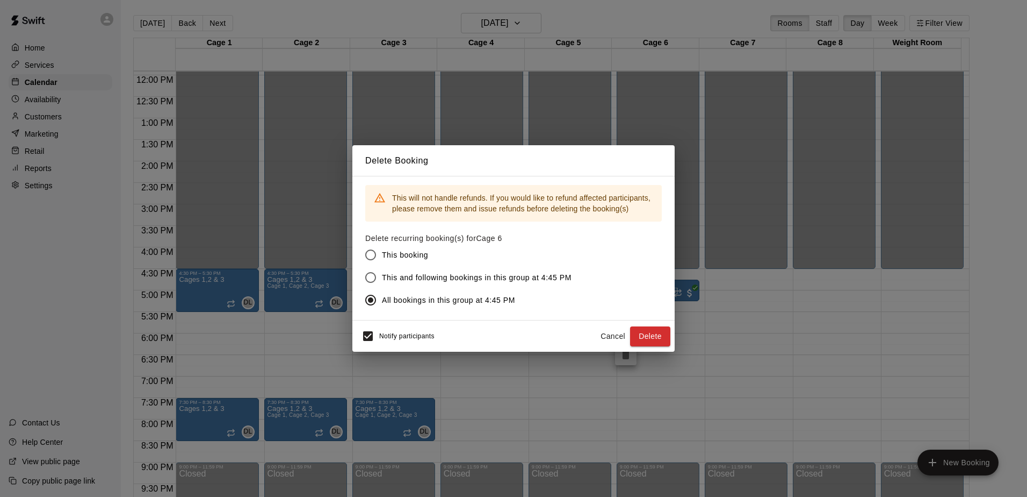
click at [610, 334] on button "Cancel" at bounding box center [613, 336] width 34 height 20
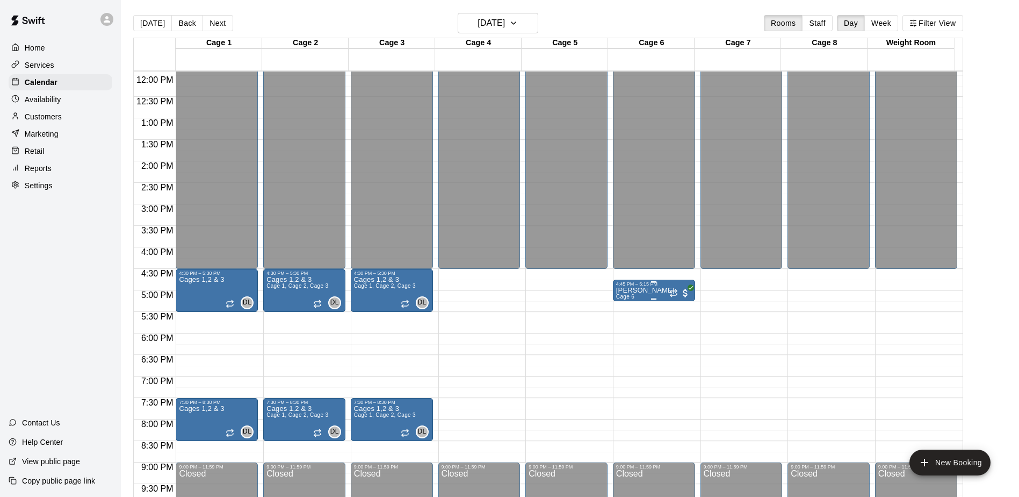
click at [630, 296] on span "Cage 6" at bounding box center [625, 296] width 18 height 6
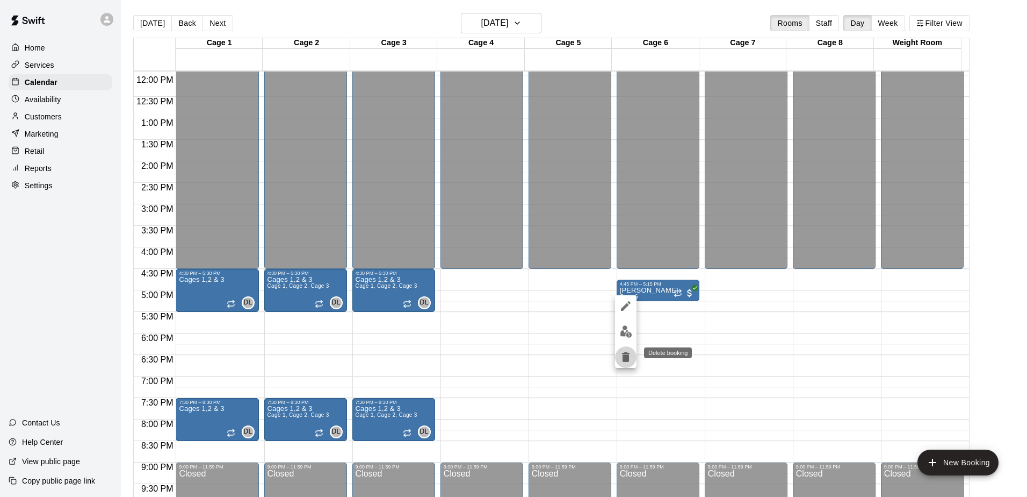
click at [630, 356] on icon "delete" at bounding box center [626, 356] width 13 height 13
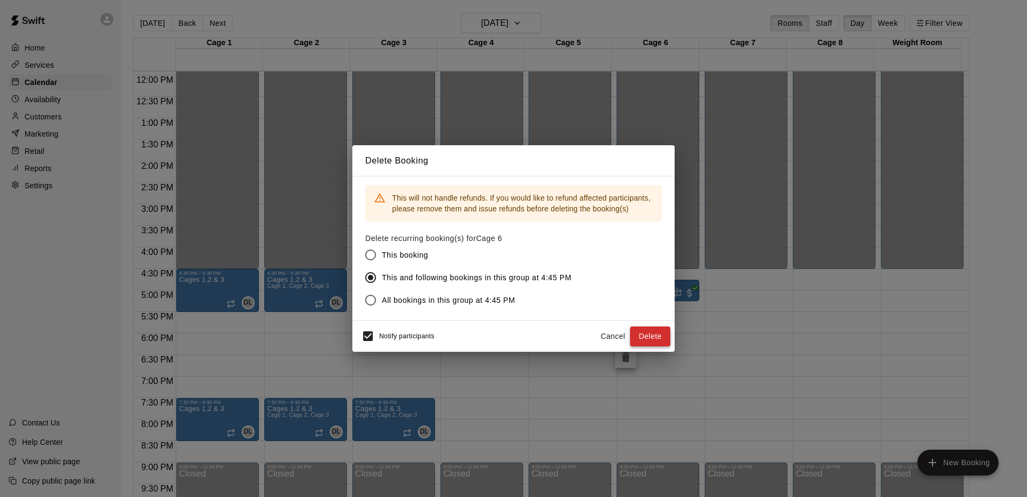
click at [648, 333] on button "Delete" at bounding box center [650, 336] width 40 height 20
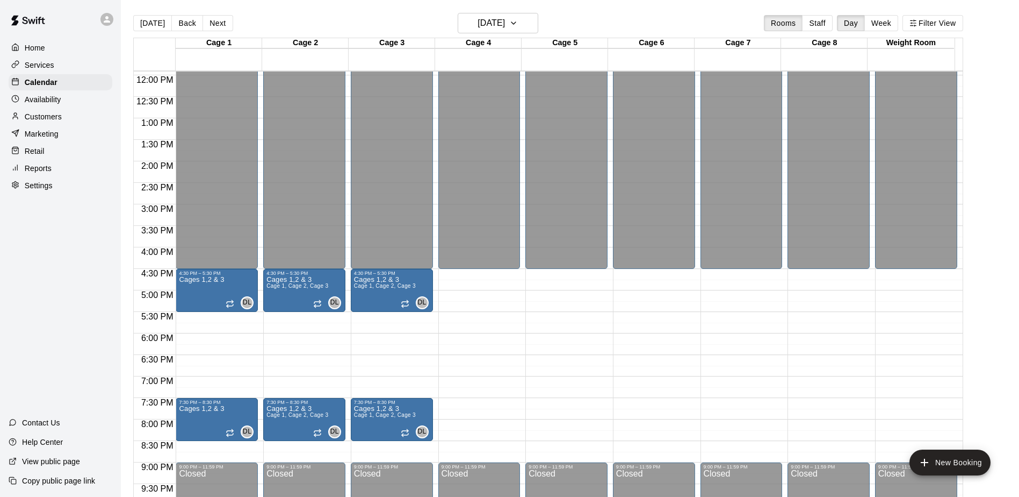
click at [468, 9] on main "[DATE] Back [DATE][DATE] Rooms Staff Day Week Filter View Cage 1 14 Tue Cage 2 …" at bounding box center [570, 257] width 898 height 514
drag, startPoint x: 468, startPoint y: 12, endPoint x: 473, endPoint y: 18, distance: 8.0
click at [468, 12] on main "[DATE] Back [DATE][DATE] Rooms Staff Day Week Filter View Cage 1 14 Tue Cage 2 …" at bounding box center [570, 257] width 898 height 514
click at [478, 20] on h6 "[DATE]" at bounding box center [491, 23] width 27 height 15
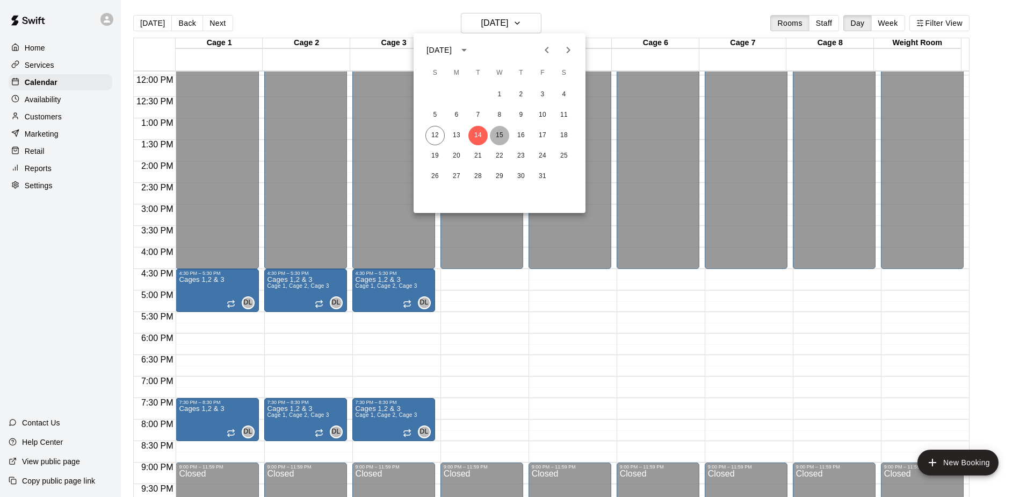
click at [496, 132] on button "15" at bounding box center [499, 135] width 19 height 19
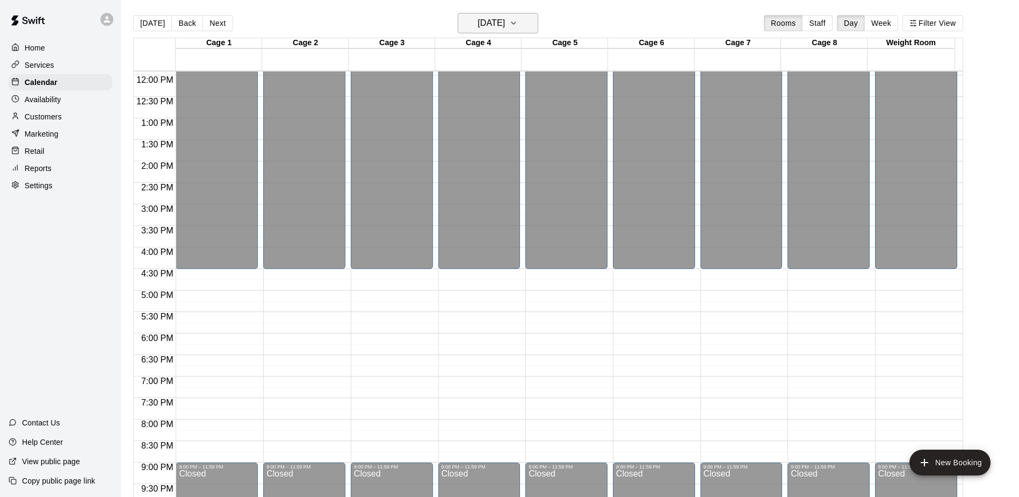
click at [500, 30] on h6 "[DATE]" at bounding box center [491, 23] width 27 height 15
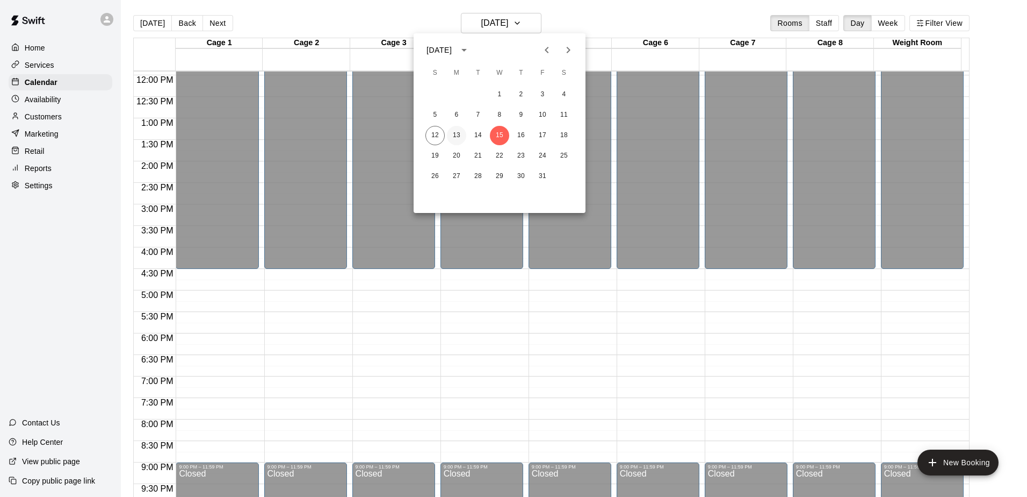
click at [457, 126] on button "13" at bounding box center [456, 135] width 19 height 19
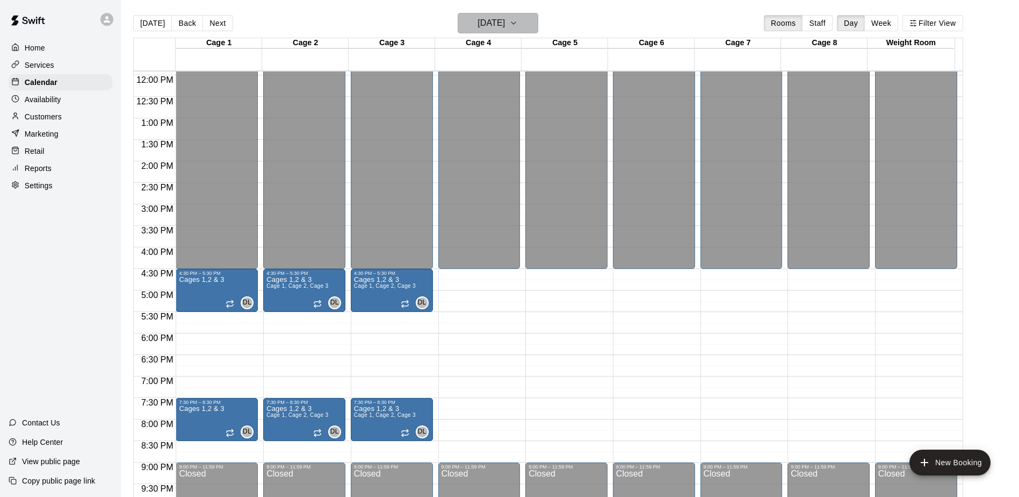
click at [505, 28] on h6 "[DATE]" at bounding box center [491, 23] width 27 height 15
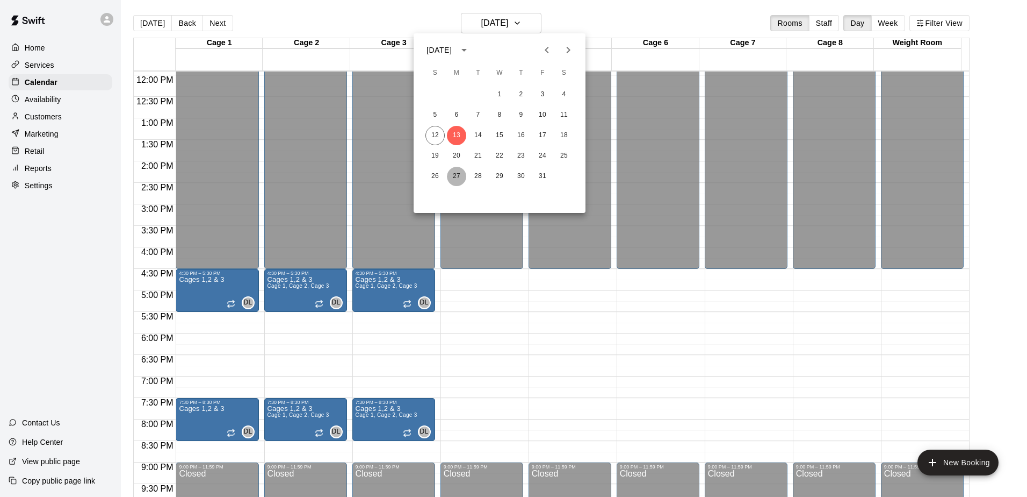
click at [457, 174] on button "27" at bounding box center [456, 176] width 19 height 19
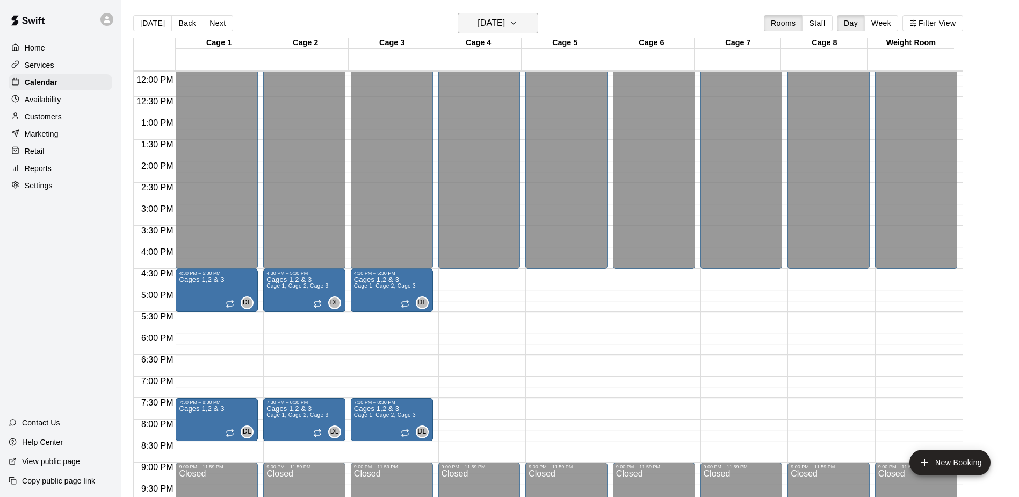
click at [478, 28] on h6 "[DATE]" at bounding box center [491, 23] width 27 height 15
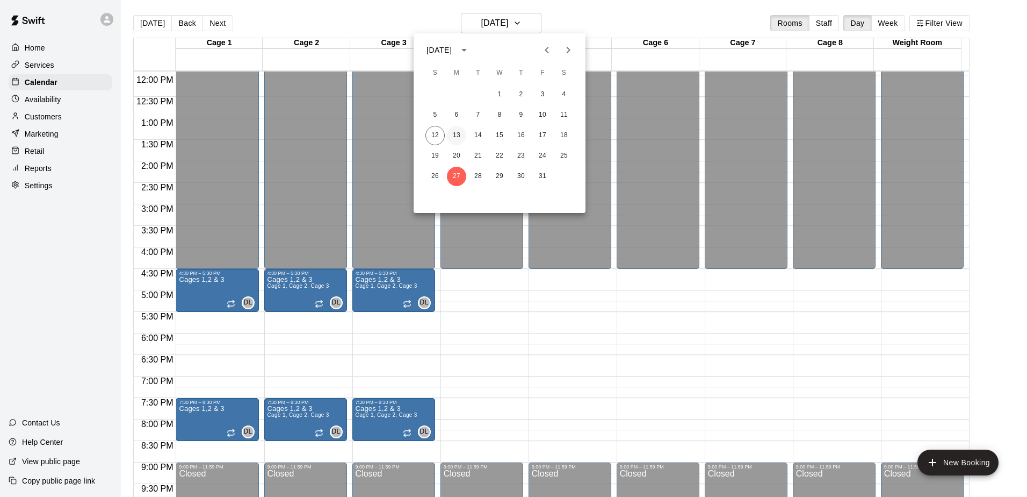
click at [465, 132] on button "13" at bounding box center [456, 135] width 19 height 19
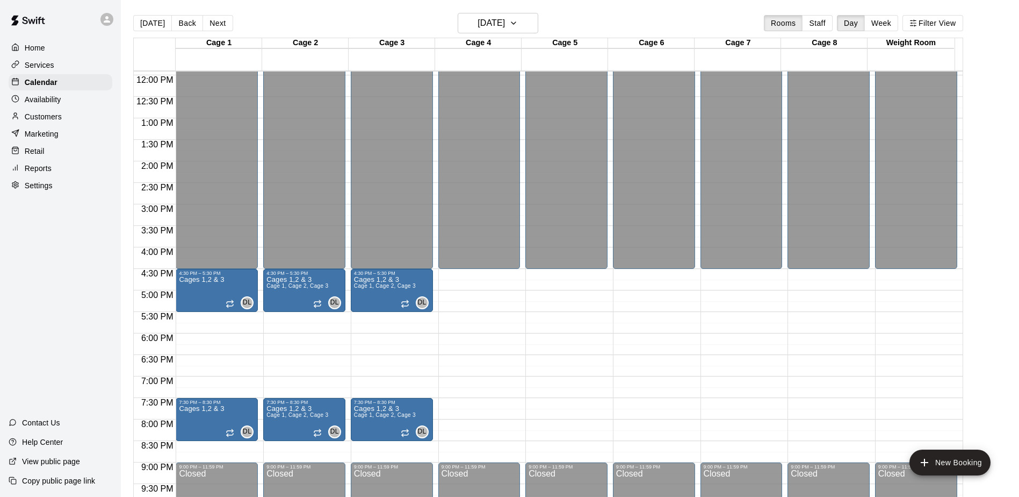
click at [633, 284] on div "12:00 AM – 4:30 PM Closed 9:00 PM – 11:59 PM Closed" at bounding box center [654, 75] width 82 height 1032
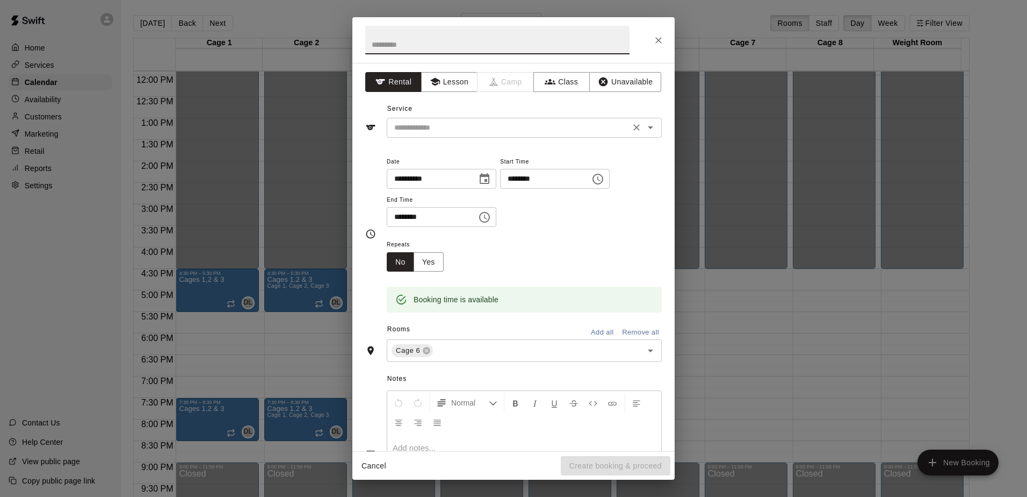
click at [490, 131] on input "text" at bounding box center [508, 127] width 237 height 13
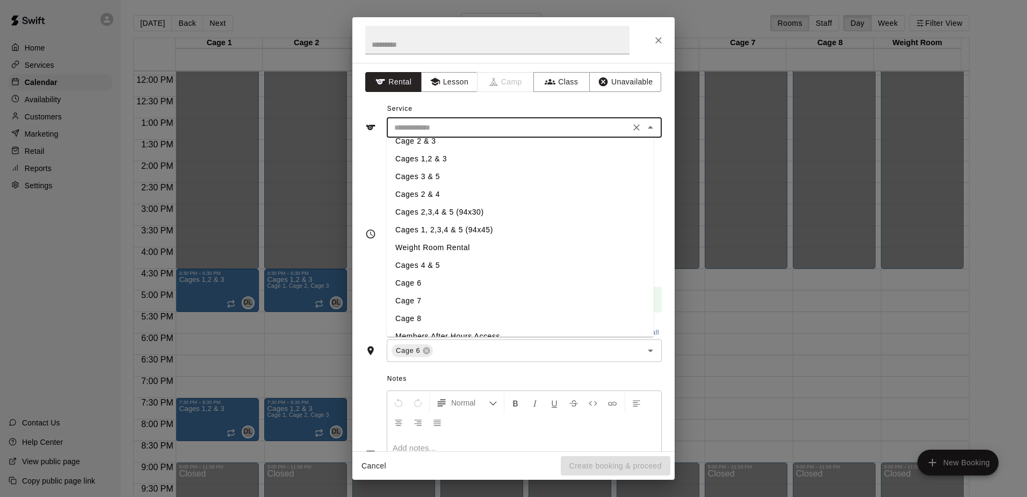
scroll to position [129, 0]
click at [394, 269] on li "Cage 6" at bounding box center [520, 270] width 267 height 18
type input "******"
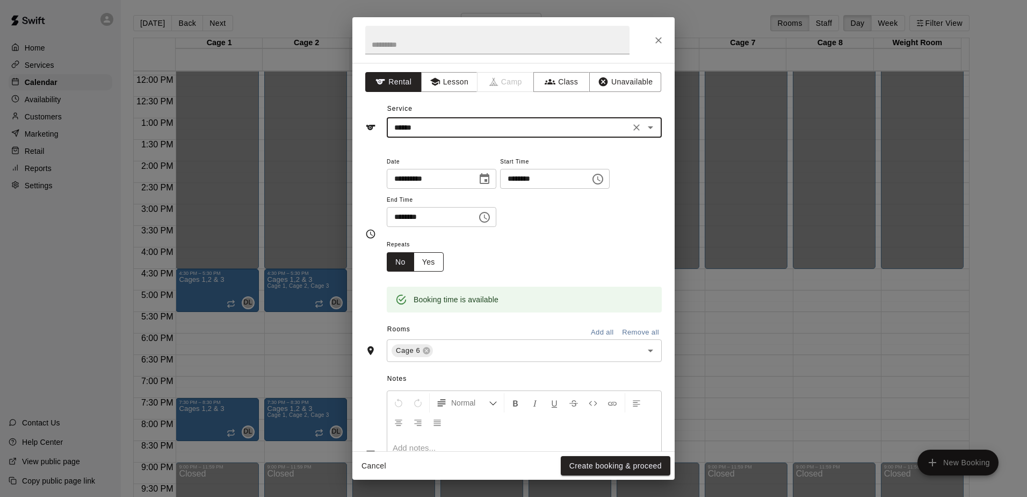
click at [433, 260] on button "Yes" at bounding box center [429, 262] width 30 height 20
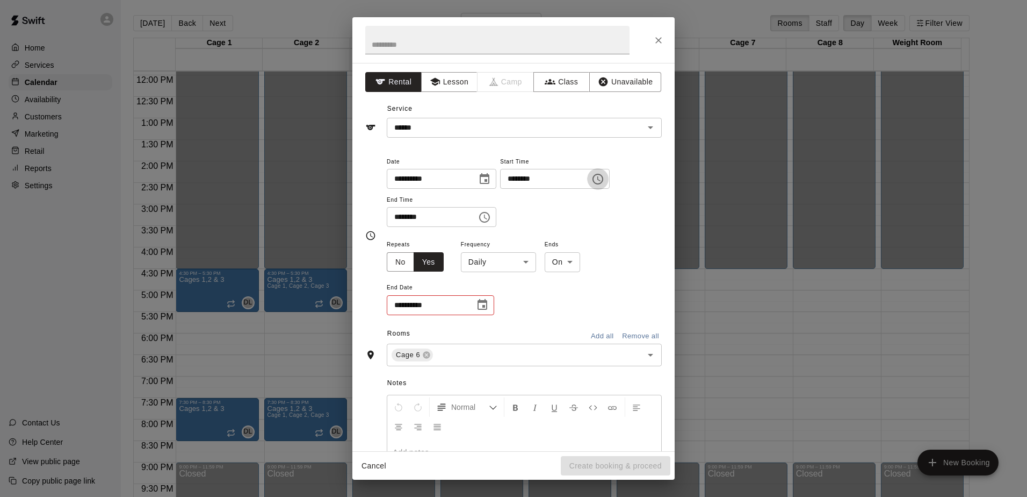
drag, startPoint x: 619, startPoint y: 174, endPoint x: 619, endPoint y: 181, distance: 7.0
click at [605, 177] on icon "Choose time, selected time is 4:45 PM" at bounding box center [598, 178] width 13 height 13
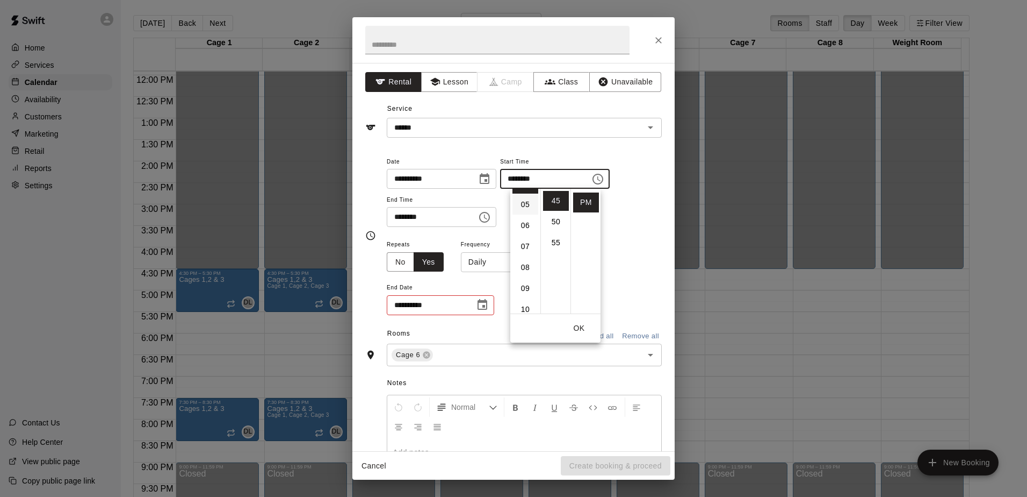
scroll to position [30, 0]
drag, startPoint x: 529, startPoint y: 306, endPoint x: 533, endPoint y: 298, distance: 8.4
click at [530, 305] on li "06" at bounding box center [526, 296] width 26 height 20
click at [546, 195] on li "00" at bounding box center [556, 201] width 26 height 20
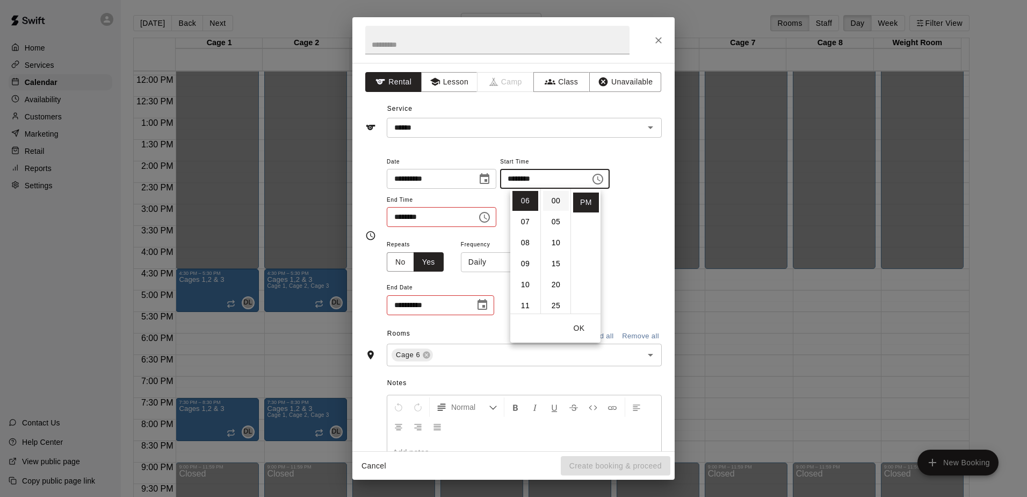
type input "********"
click at [582, 326] on button "OK" at bounding box center [579, 328] width 34 height 20
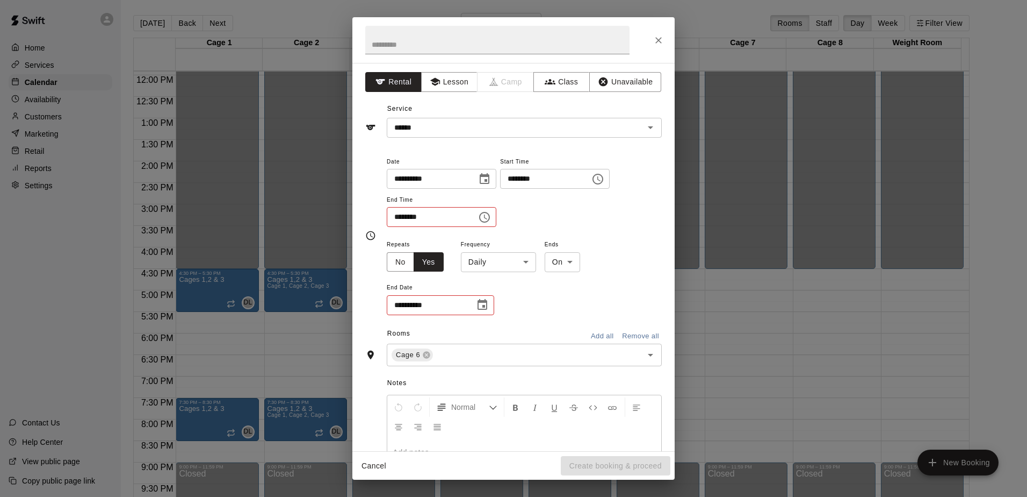
click at [486, 214] on button "Choose time, selected time is 5:15 PM" at bounding box center [484, 216] width 21 height 21
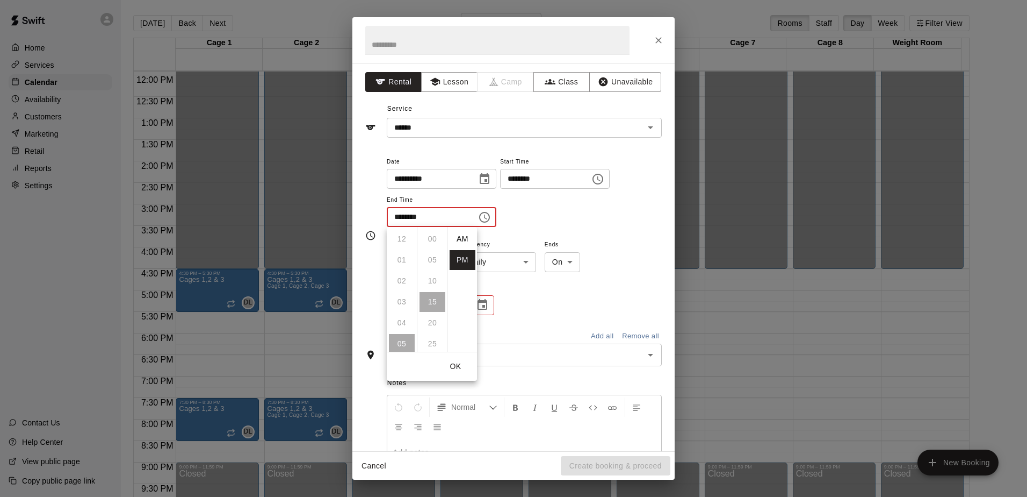
scroll to position [19, 0]
click at [393, 274] on li "07" at bounding box center [402, 281] width 26 height 20
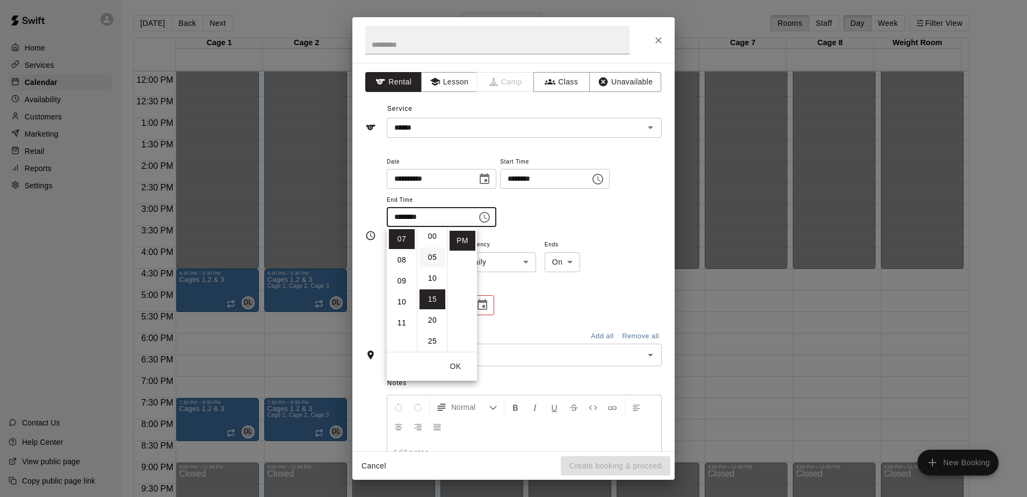
scroll to position [0, 0]
click at [431, 232] on li "00" at bounding box center [433, 239] width 26 height 20
type input "********"
click at [445, 369] on button "OK" at bounding box center [455, 366] width 34 height 20
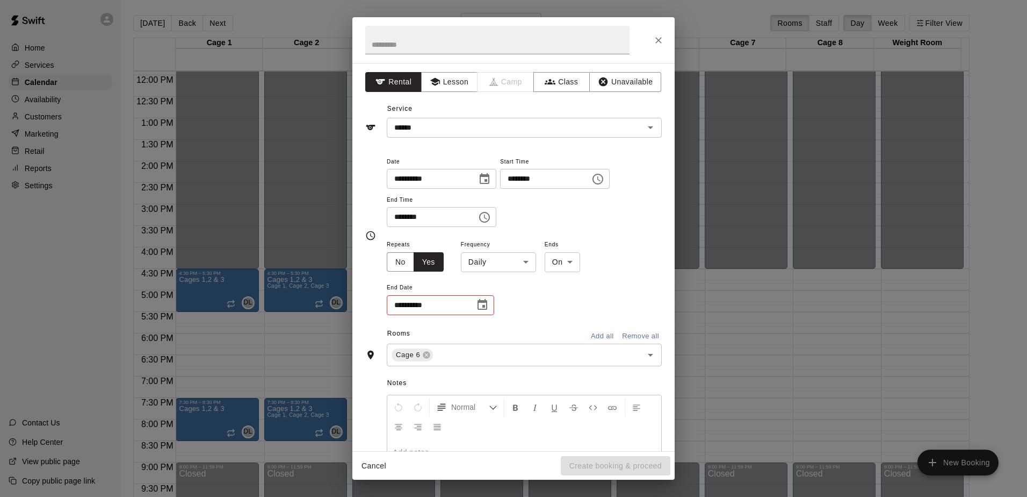
click at [481, 306] on icon "Choose date" at bounding box center [482, 304] width 13 height 13
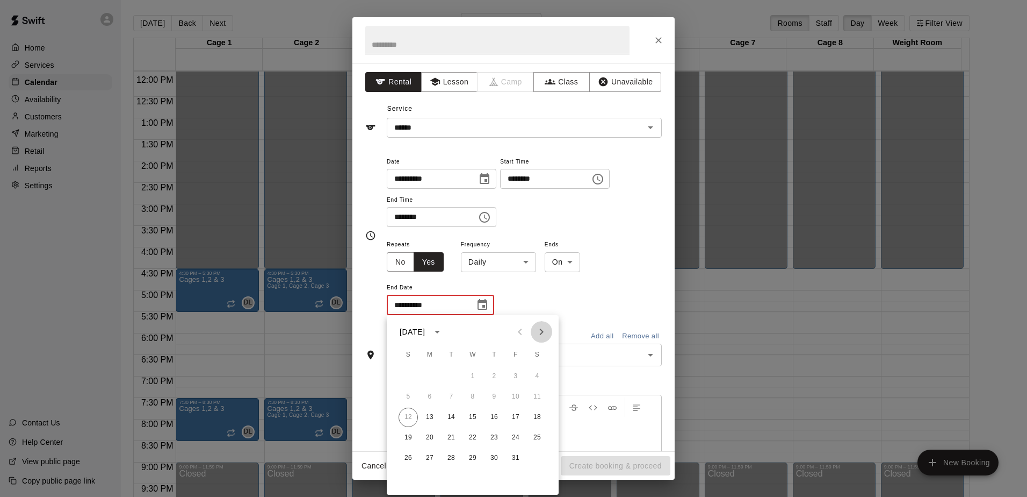
click at [546, 332] on icon "Next month" at bounding box center [541, 331] width 13 height 13
click at [431, 399] on button "3" at bounding box center [429, 396] width 19 height 19
type input "**********"
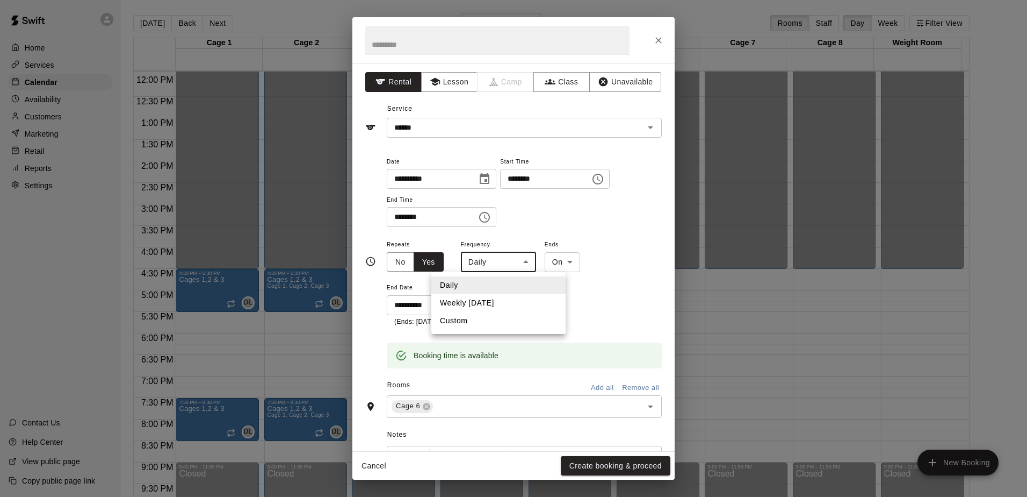
click at [500, 267] on body "Home Services Calendar Availability Customers Marketing Retail Reports Settings…" at bounding box center [513, 257] width 1027 height 514
click at [499, 304] on li "Weekly [DATE]" at bounding box center [499, 303] width 134 height 18
type input "******"
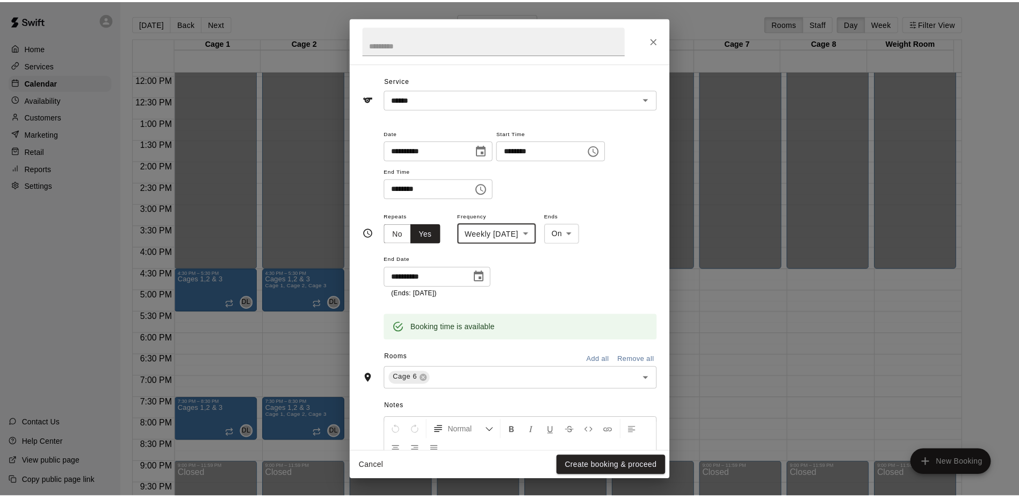
scroll to position [107, 0]
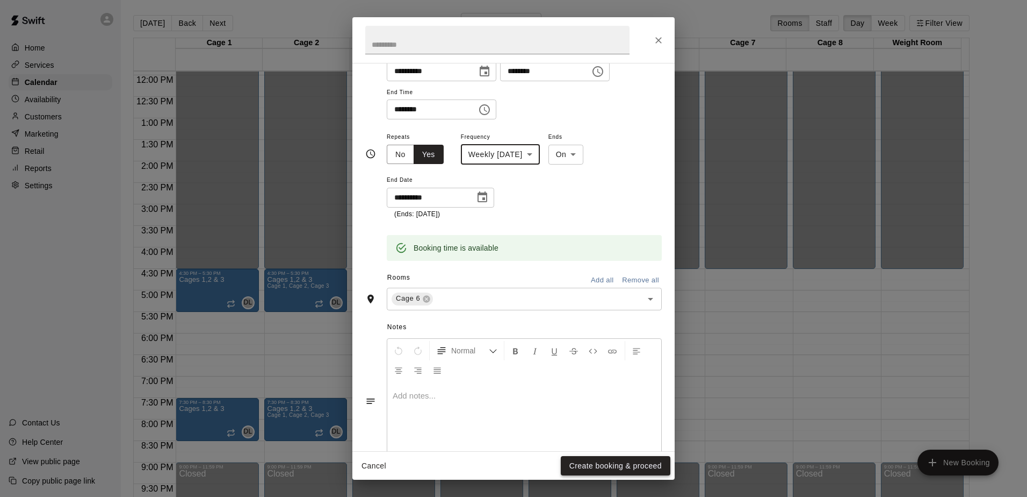
click at [616, 464] on button "Create booking & proceed" at bounding box center [616, 466] width 110 height 20
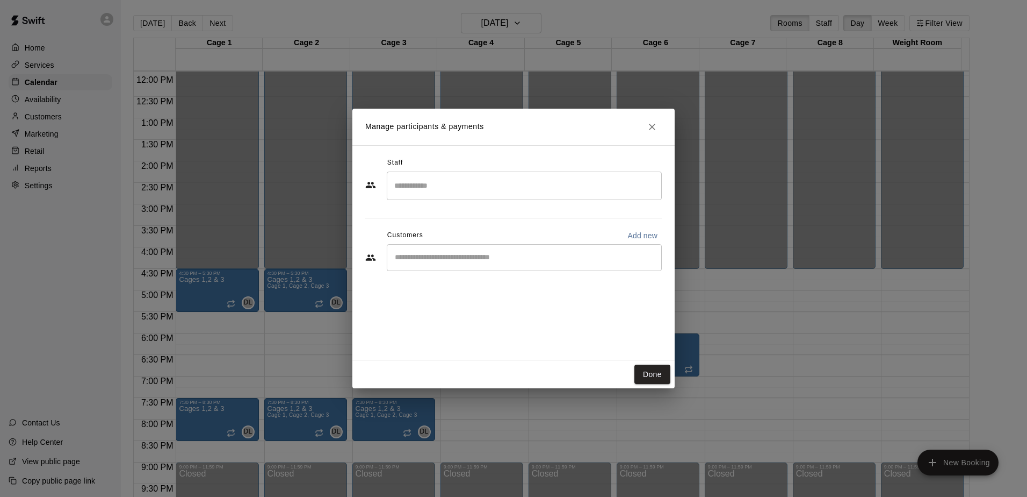
click at [444, 263] on div "​" at bounding box center [524, 257] width 275 height 27
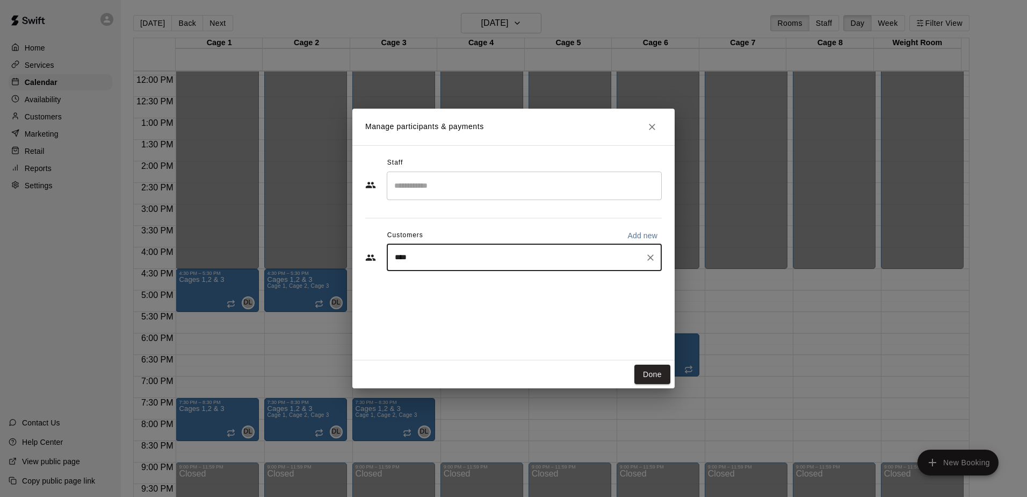
type input "*****"
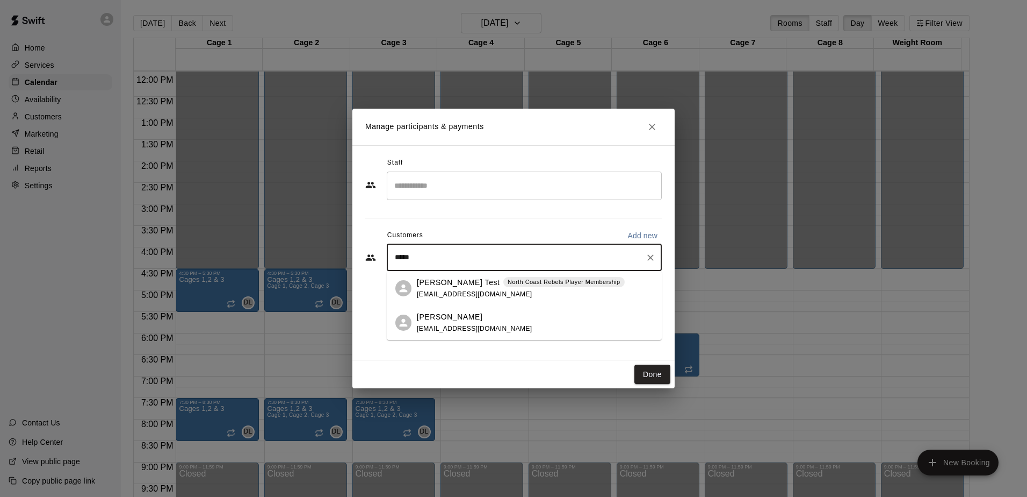
click at [455, 327] on span "[EMAIL_ADDRESS][DOMAIN_NAME]" at bounding box center [475, 329] width 116 height 8
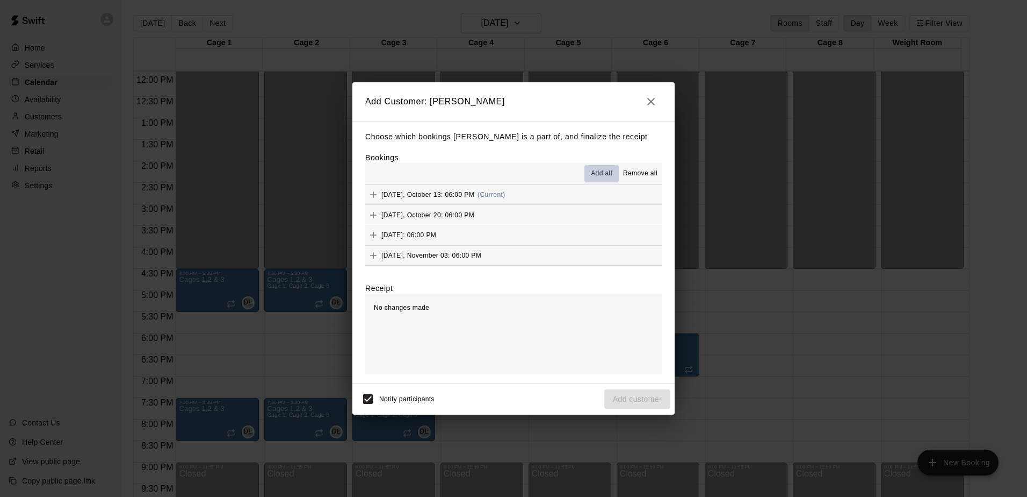
click at [606, 179] on span "Add all" at bounding box center [601, 173] width 21 height 11
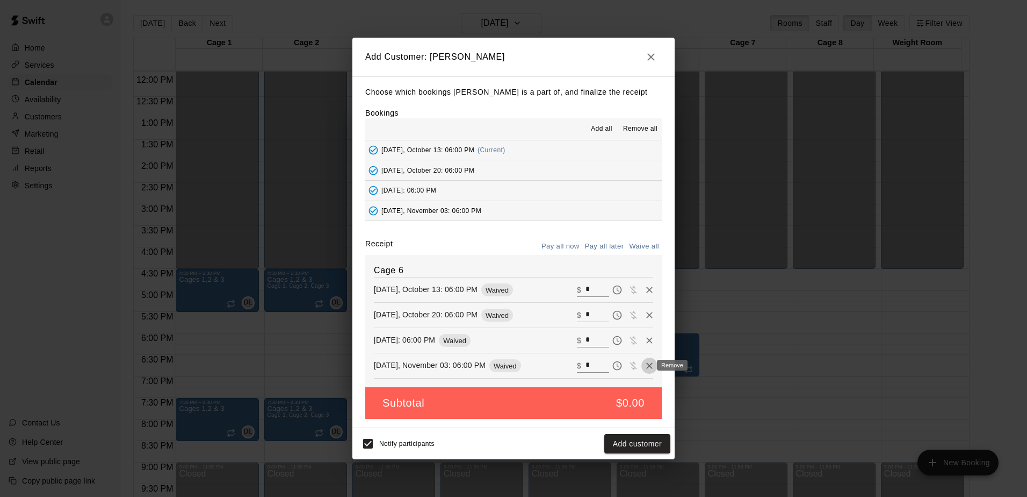
click at [644, 362] on icon "Remove" at bounding box center [649, 365] width 11 height 11
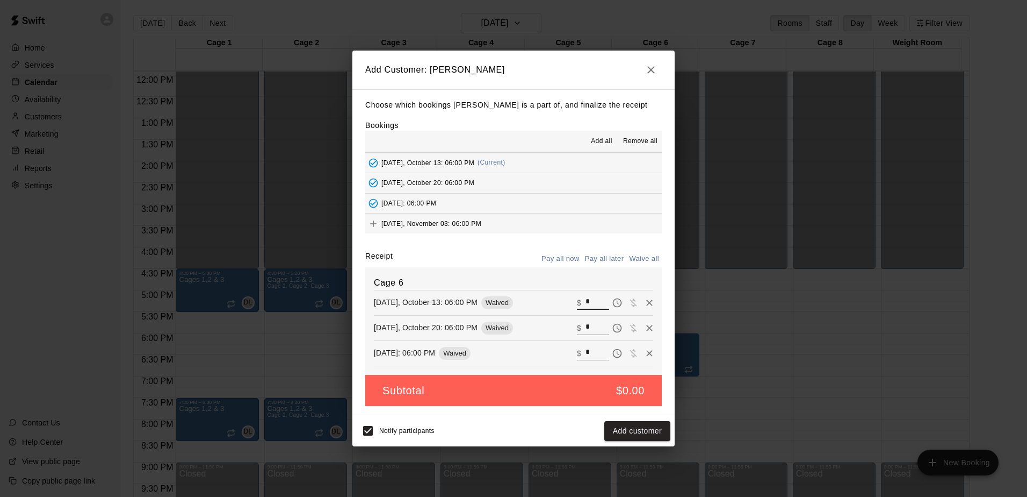
click at [586, 303] on input "*" at bounding box center [598, 303] width 24 height 14
type input "**"
click at [595, 332] on input "*" at bounding box center [598, 328] width 24 height 14
type input "**"
click at [586, 360] on input "*" at bounding box center [598, 353] width 24 height 14
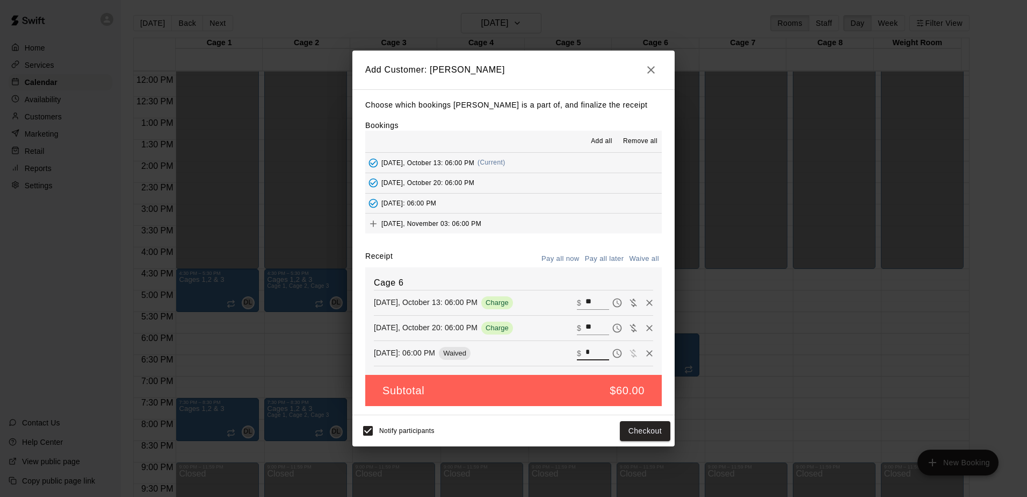
click at [586, 353] on input "*" at bounding box center [598, 353] width 24 height 14
type input "**"
click at [645, 438] on button "Checkout" at bounding box center [645, 431] width 51 height 20
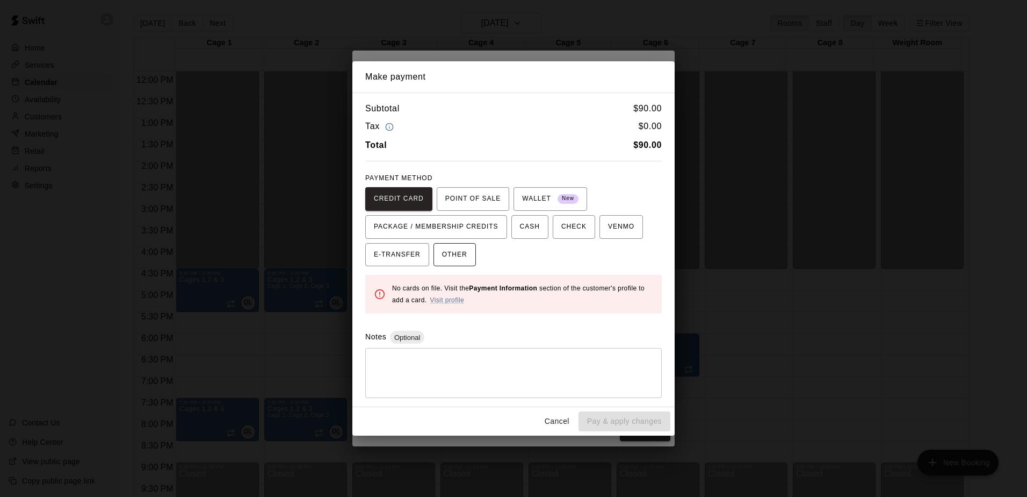
click at [444, 256] on span "OTHER" at bounding box center [454, 254] width 25 height 17
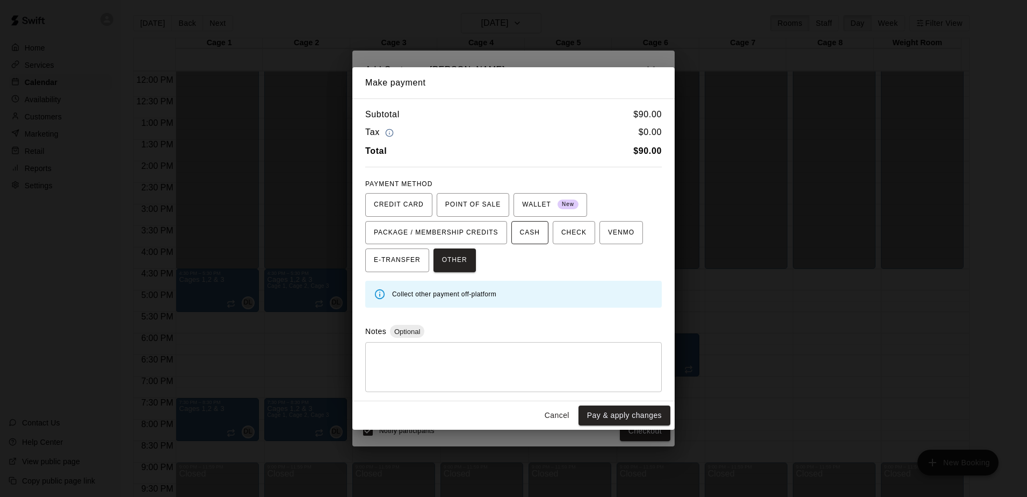
click at [520, 232] on span "CASH" at bounding box center [530, 232] width 20 height 17
click at [562, 229] on span "CHECK" at bounding box center [574, 232] width 25 height 17
click at [614, 232] on span "VENMO" at bounding box center [621, 232] width 26 height 17
click at [536, 202] on span "WALLET New" at bounding box center [550, 204] width 56 height 17
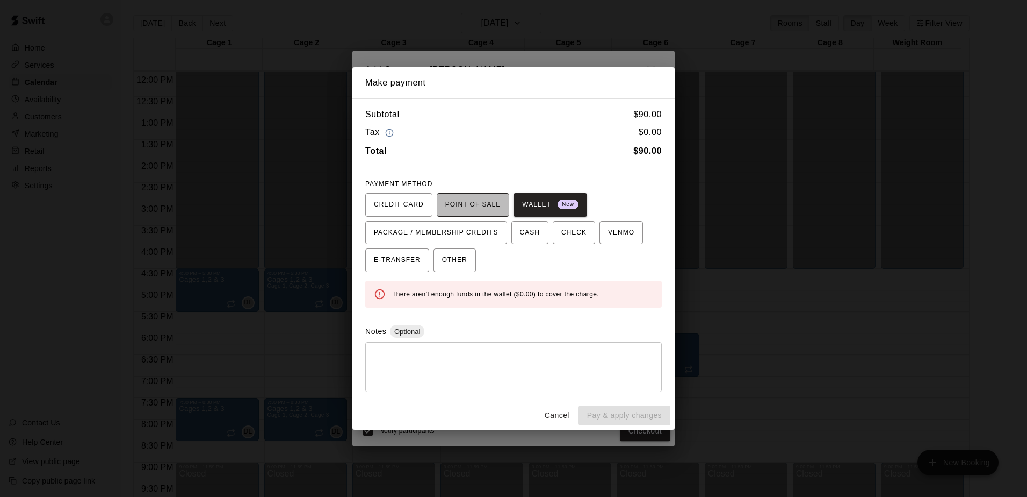
click at [477, 204] on span "POINT OF SALE" at bounding box center [472, 204] width 55 height 17
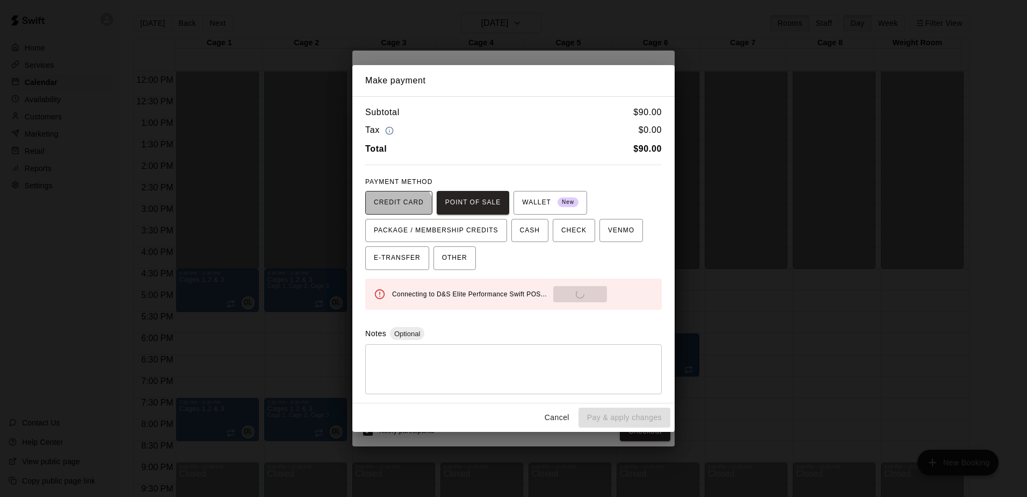
click at [397, 211] on span "CREDIT CARD" at bounding box center [399, 202] width 50 height 17
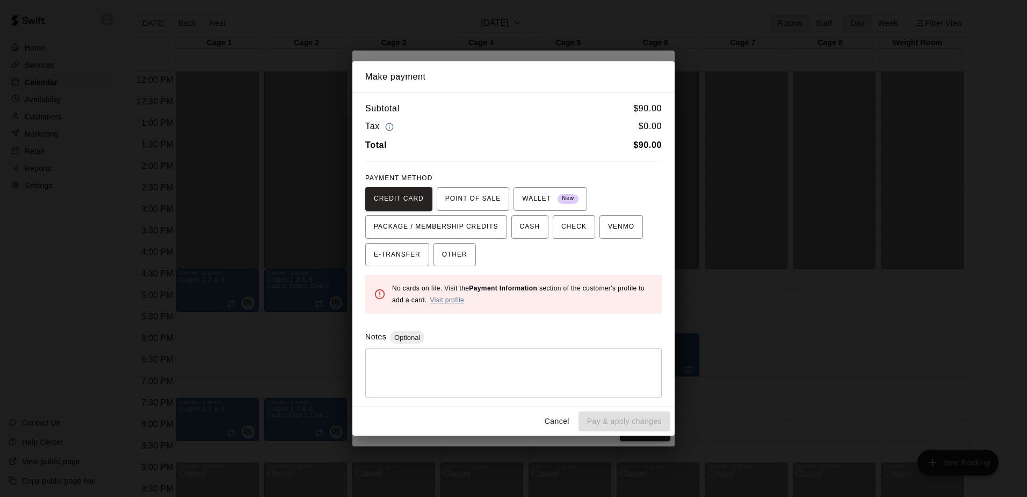
click at [448, 299] on link "Visit profile" at bounding box center [447, 300] width 34 height 8
click at [552, 420] on button "Cancel" at bounding box center [557, 421] width 34 height 20
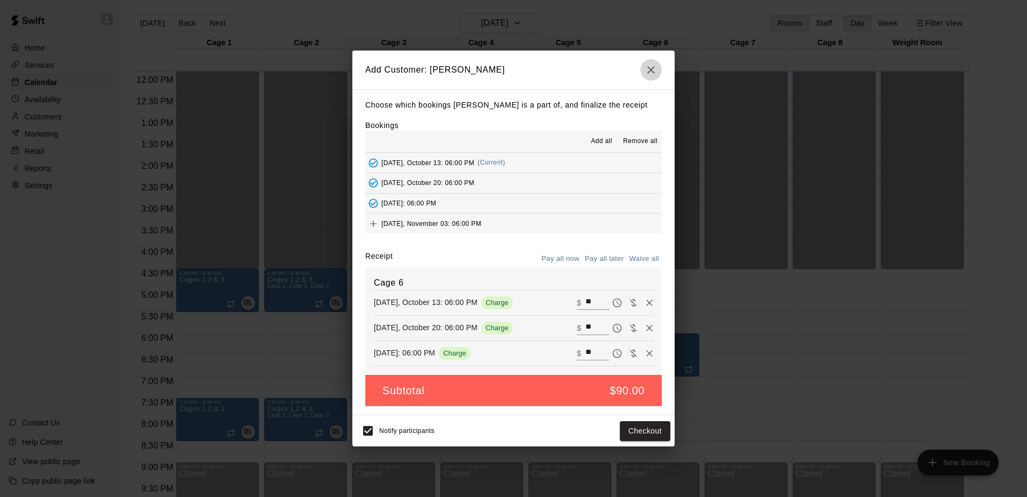
click at [648, 67] on icon "button" at bounding box center [651, 69] width 13 height 13
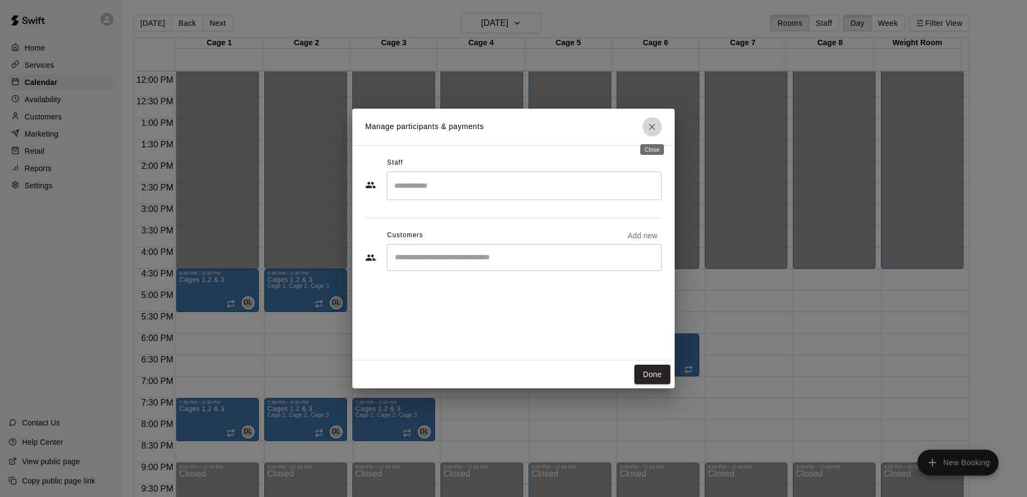
click at [651, 127] on icon "Close" at bounding box center [652, 126] width 11 height 11
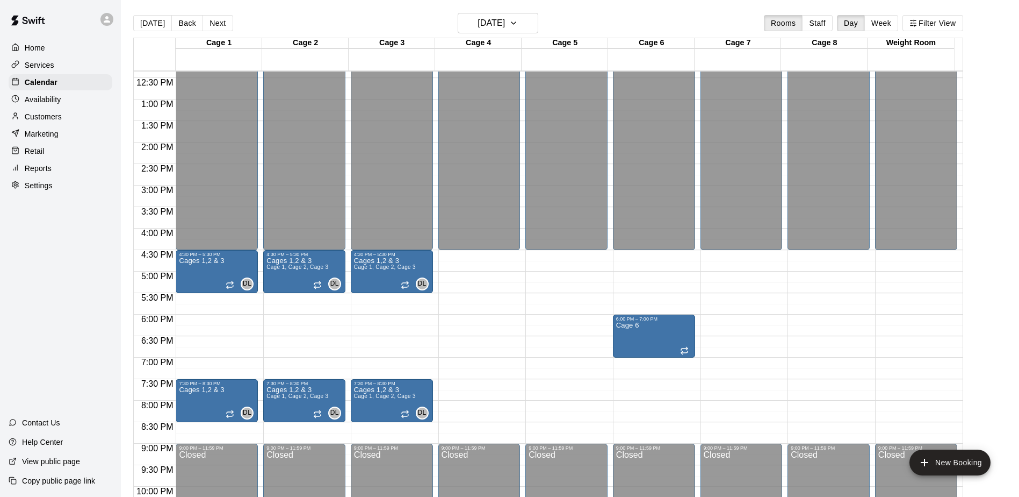
scroll to position [512, 0]
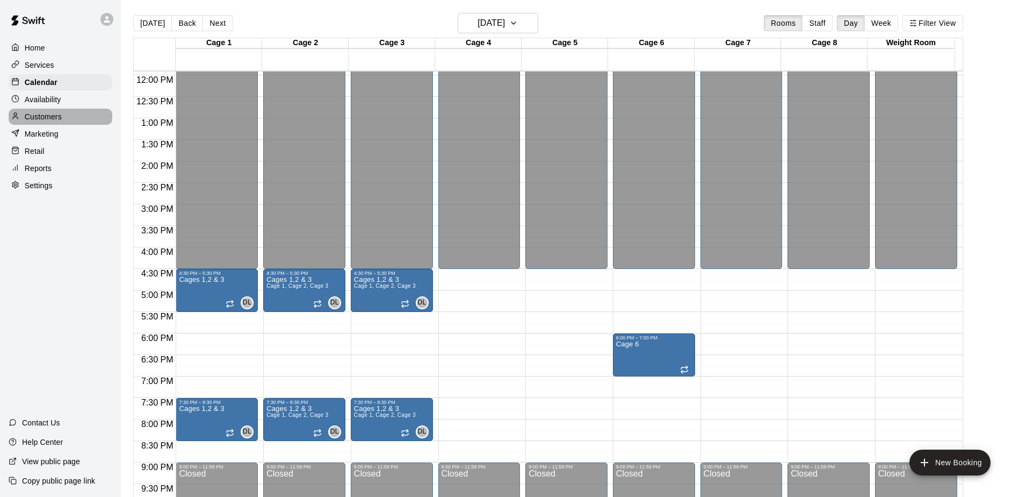
click at [49, 118] on p "Customers" at bounding box center [43, 116] width 37 height 11
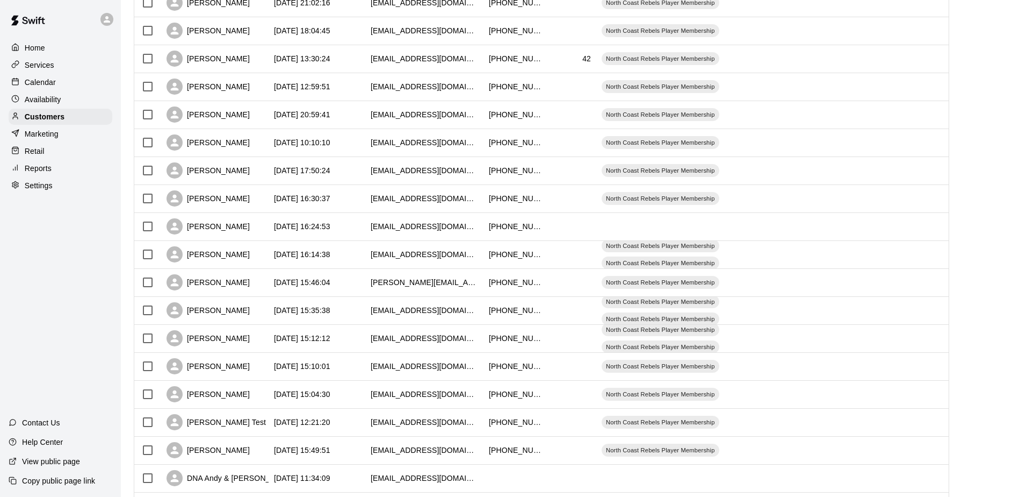
scroll to position [322, 0]
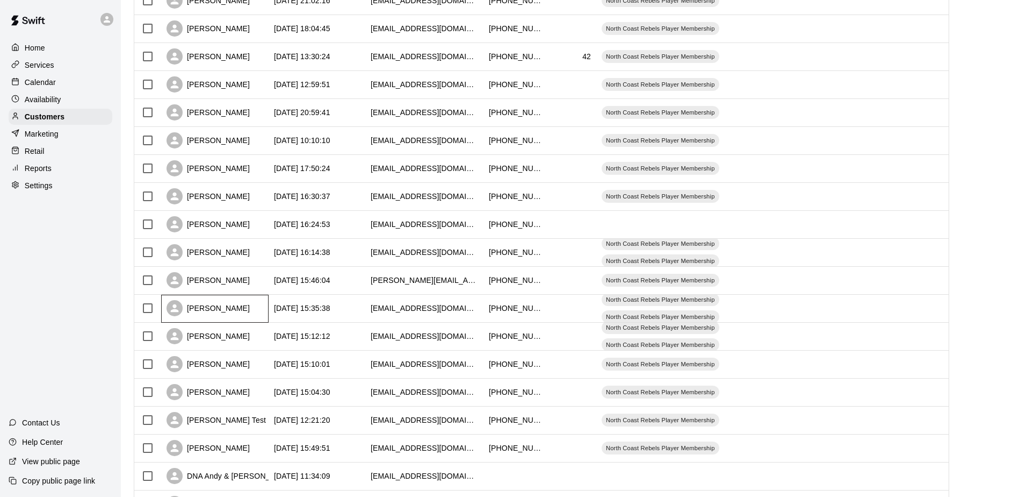
click at [202, 304] on div "[PERSON_NAME]" at bounding box center [208, 308] width 83 height 16
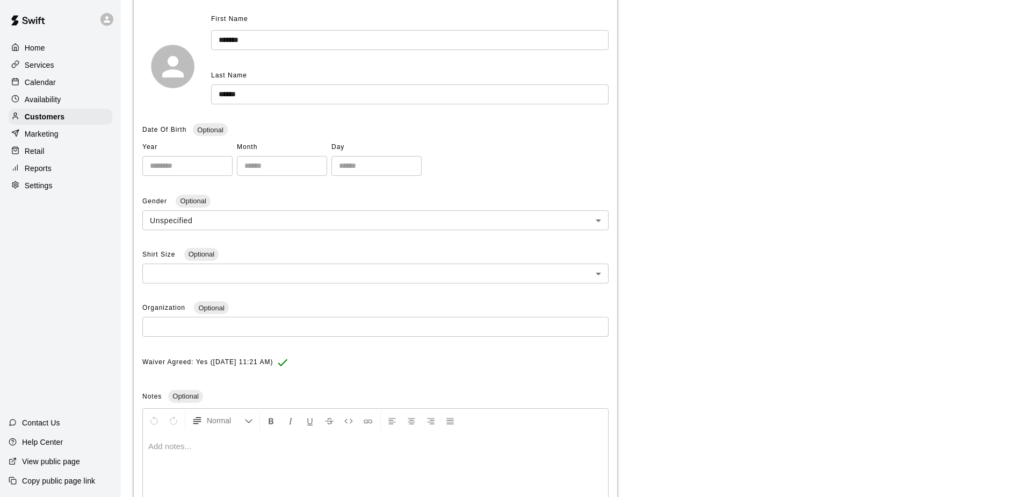
scroll to position [219, 0]
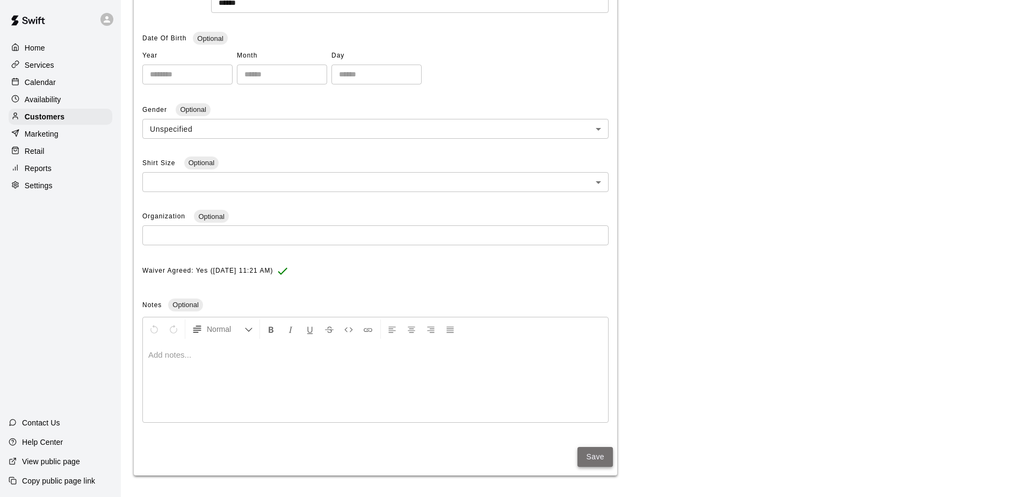
click at [596, 456] on button "Save" at bounding box center [595, 457] width 35 height 20
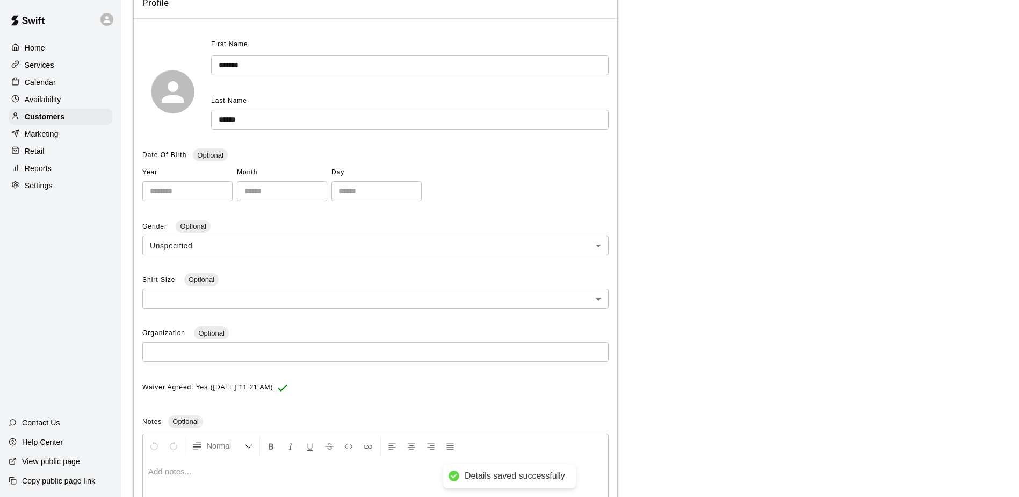
scroll to position [0, 0]
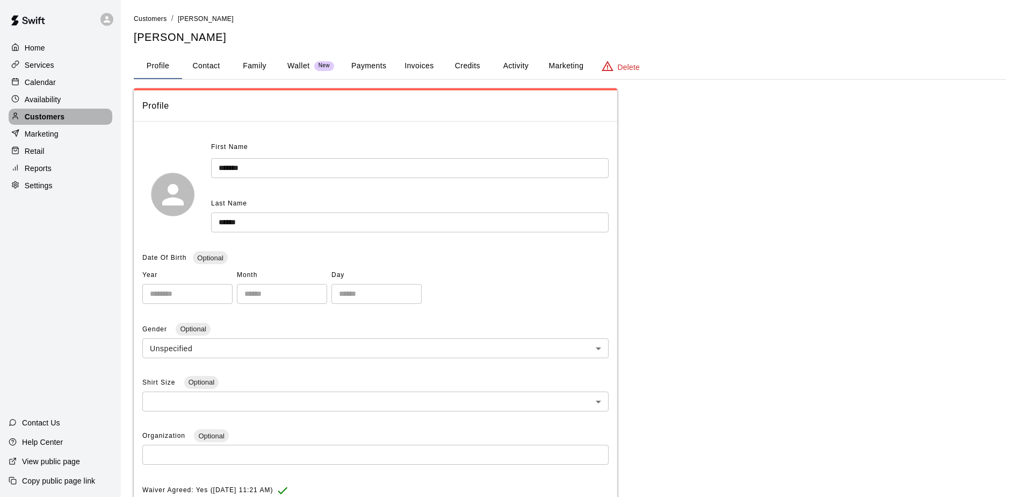
click at [43, 117] on p "Customers" at bounding box center [45, 116] width 40 height 11
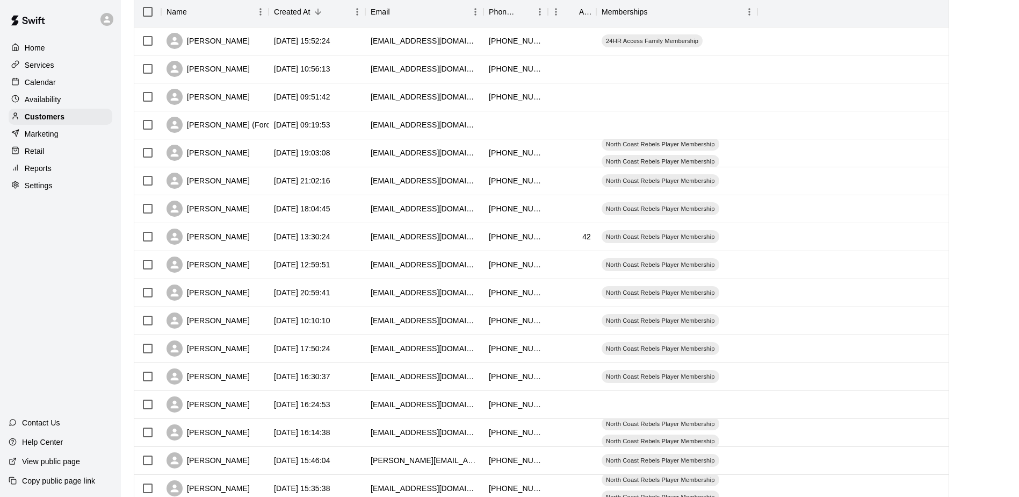
scroll to position [161, 0]
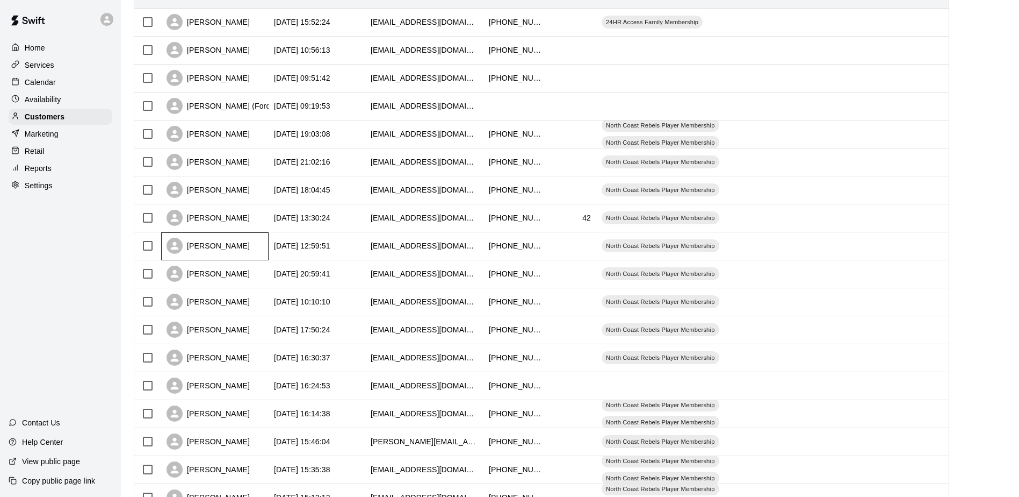
click at [217, 253] on div "[PERSON_NAME]" at bounding box center [208, 246] width 83 height 16
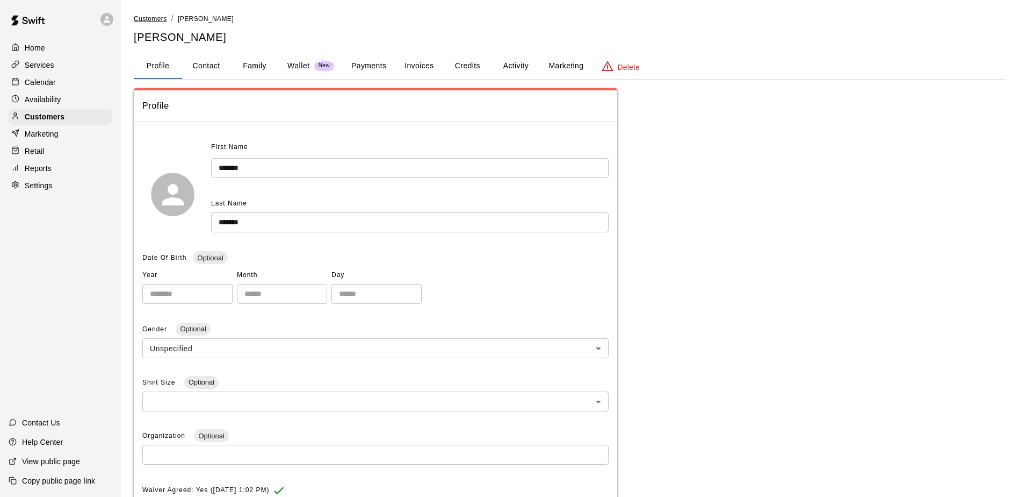
click at [154, 18] on span "Customers" at bounding box center [150, 19] width 33 height 8
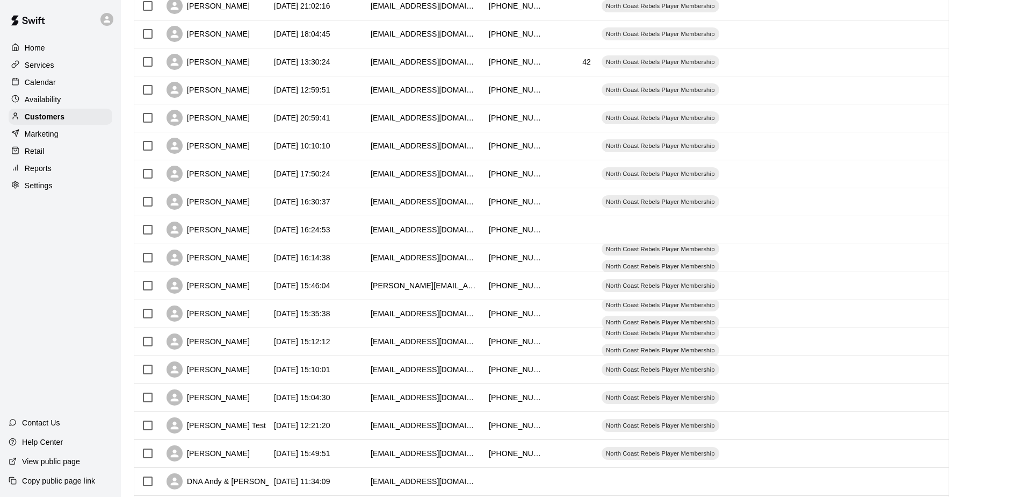
scroll to position [322, 0]
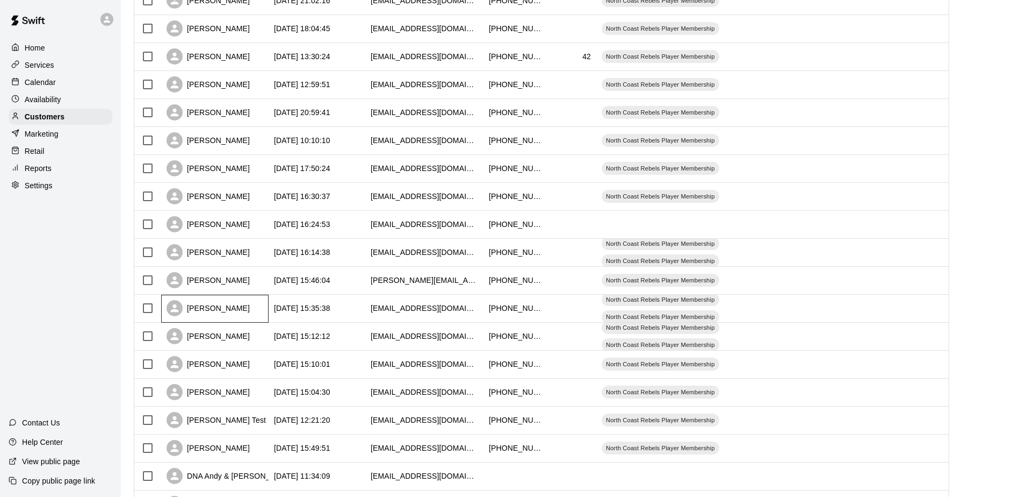
click at [213, 315] on div "[PERSON_NAME]" at bounding box center [208, 308] width 83 height 16
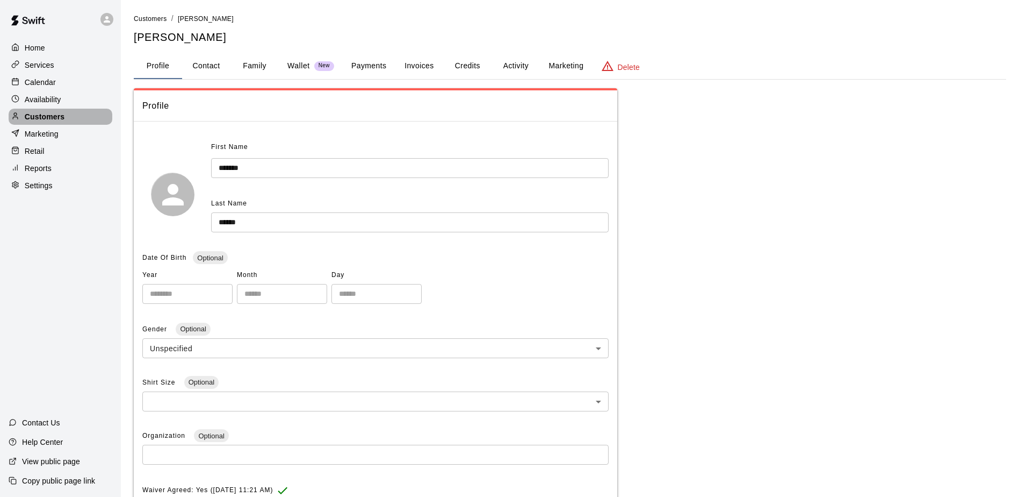
click at [35, 111] on div "Customers" at bounding box center [61, 117] width 104 height 16
